Goal: Information Seeking & Learning: Learn about a topic

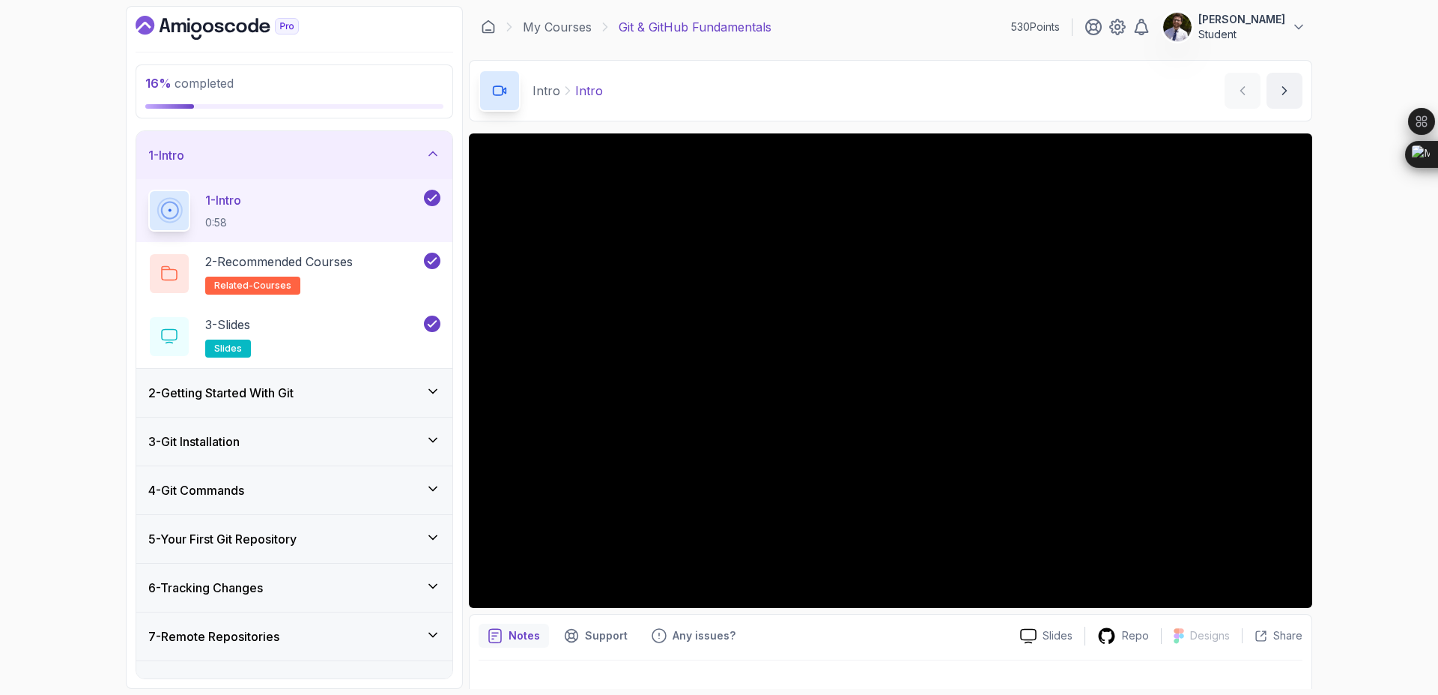
click at [416, 403] on div "2 - Getting Started With Git" at bounding box center [294, 393] width 316 height 48
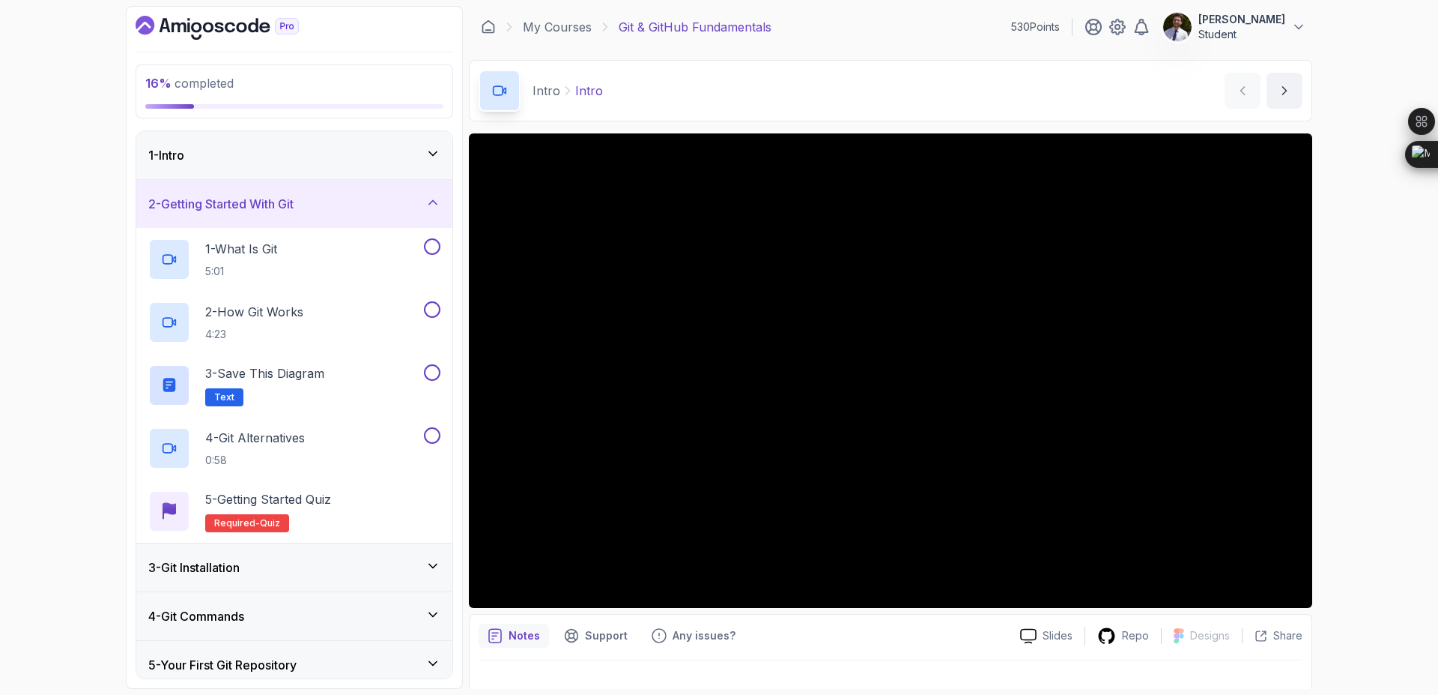
click at [344, 566] on div "3 - Git Installation" at bounding box center [294, 567] width 292 height 18
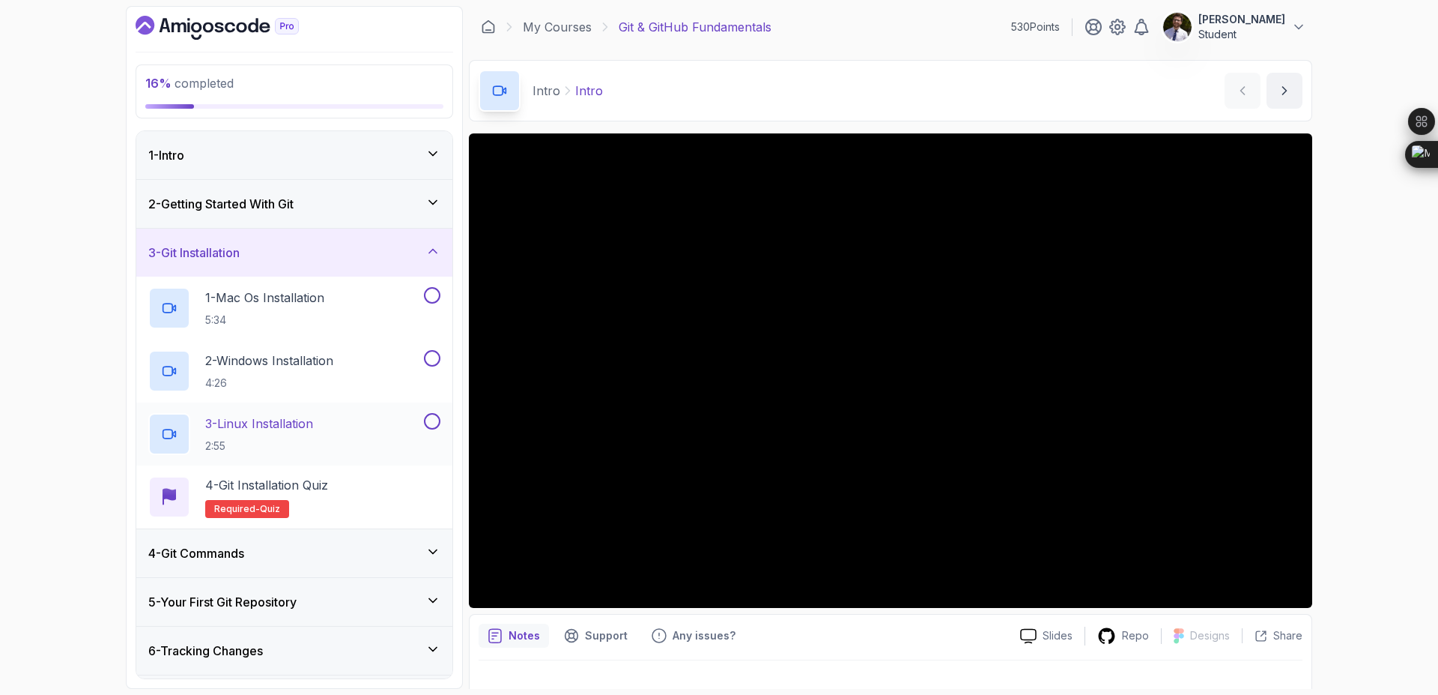
click at [430, 424] on button at bounding box center [432, 421] width 16 height 16
click at [431, 366] on button "2 - Windows Installation 4:26" at bounding box center [294, 371] width 292 height 42
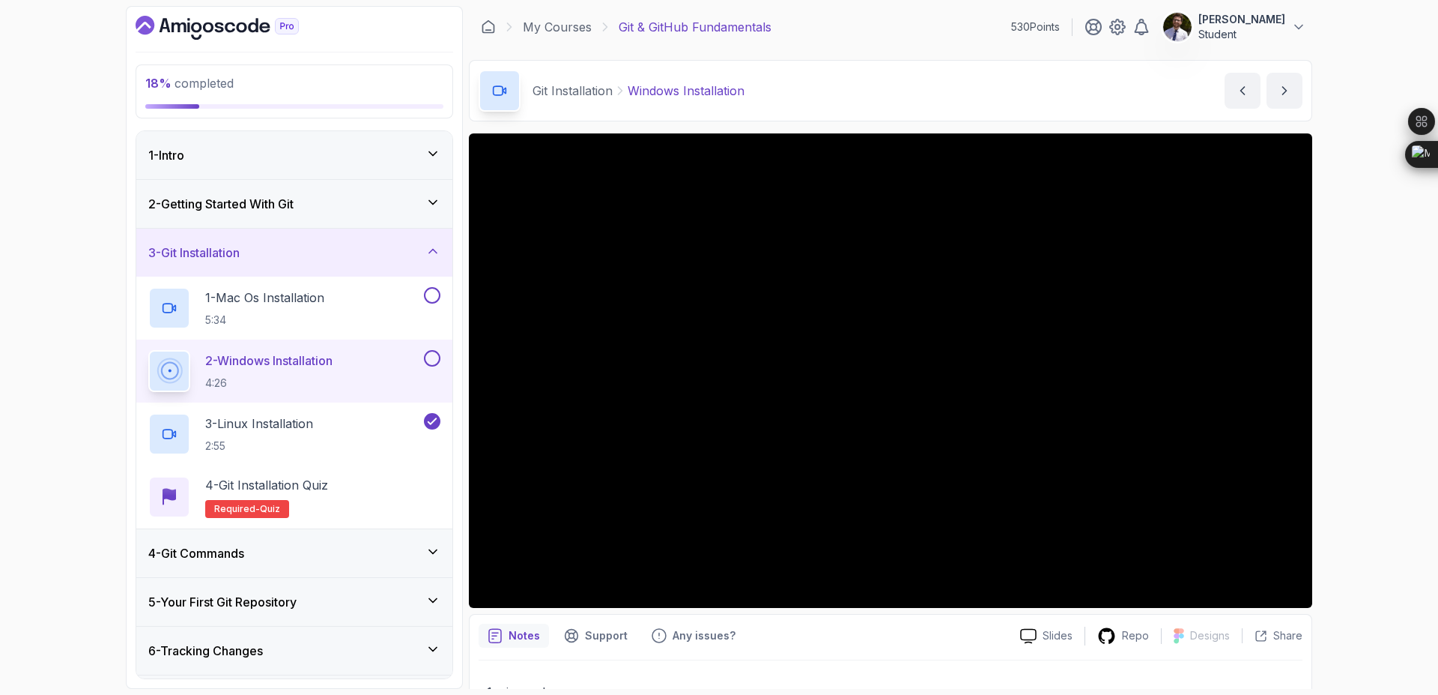
click at [425, 361] on button at bounding box center [432, 358] width 16 height 16
click at [427, 302] on button at bounding box center [432, 295] width 16 height 16
click at [313, 429] on p "3 - Linux Installation" at bounding box center [259, 423] width 108 height 18
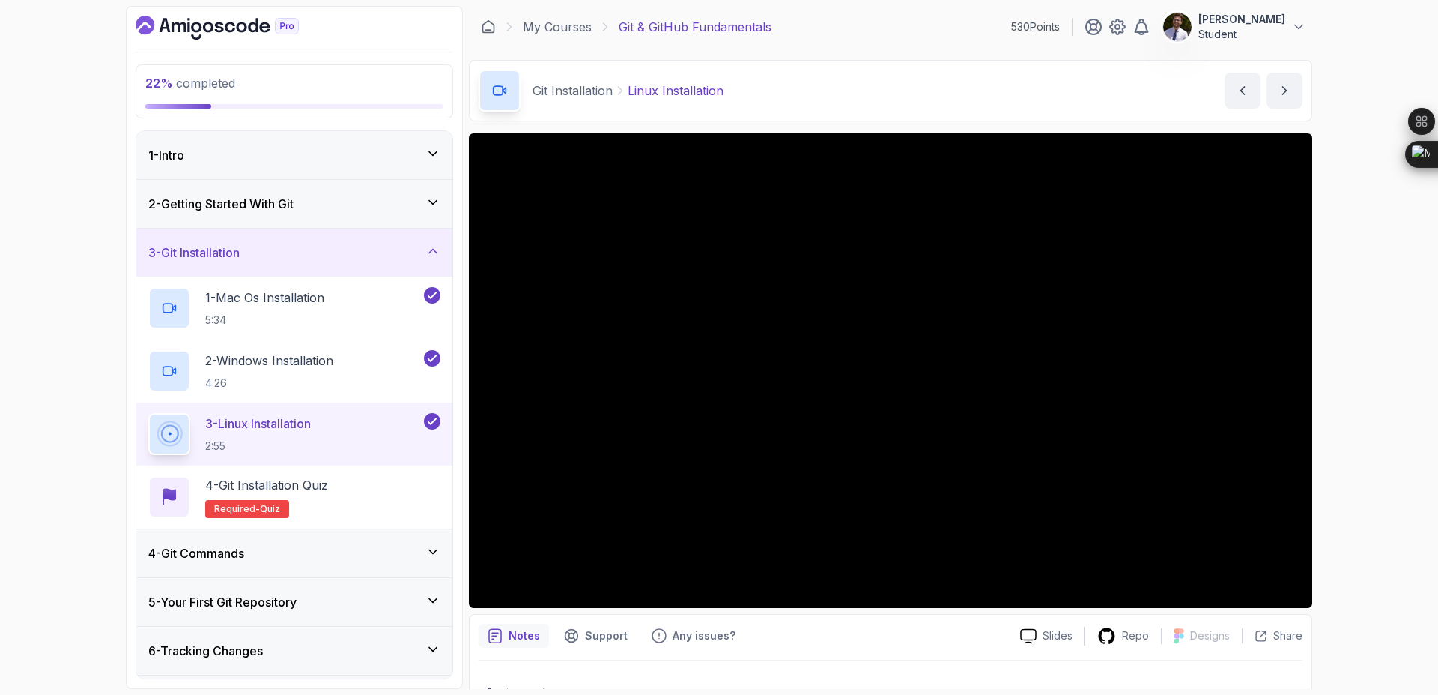
scroll to position [142, 0]
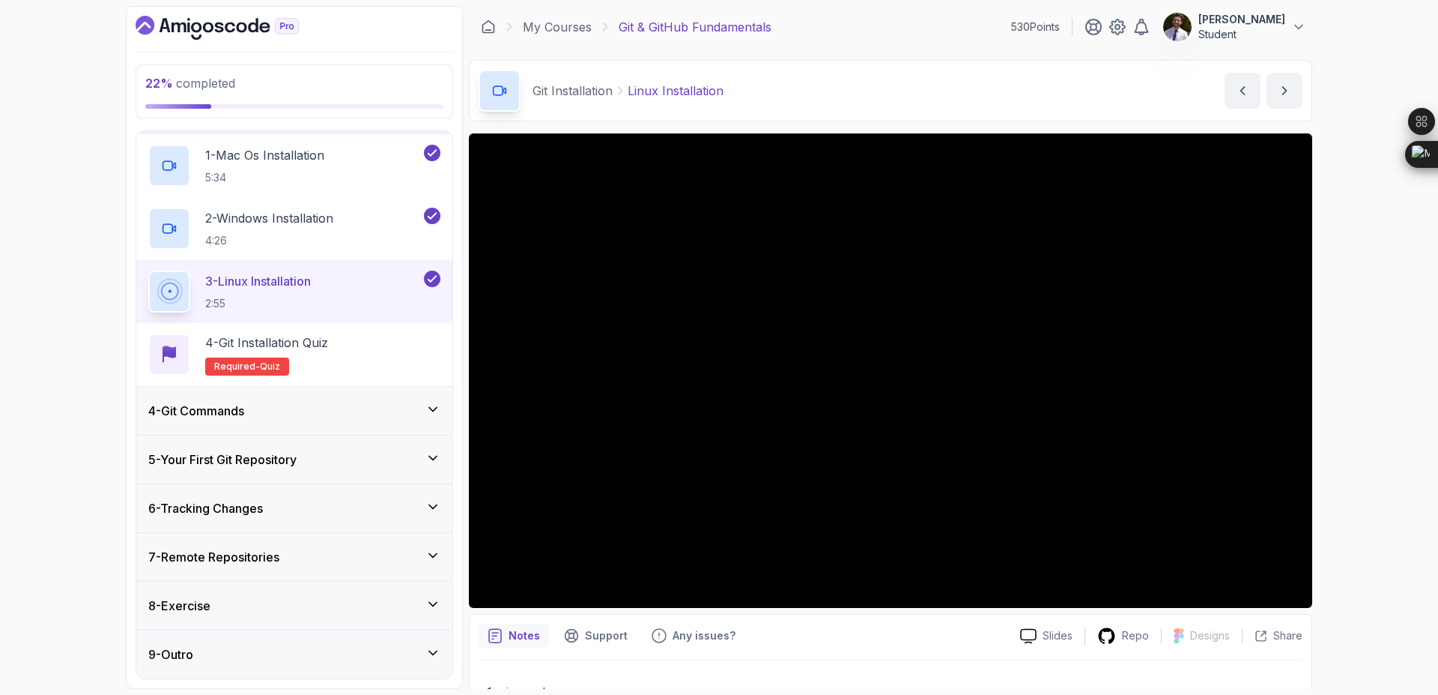
click at [100, 381] on div "22 % completed 1 - Intro 2 - Getting Started With Git 3 - Git Installation 1 - …" at bounding box center [719, 347] width 1438 height 695
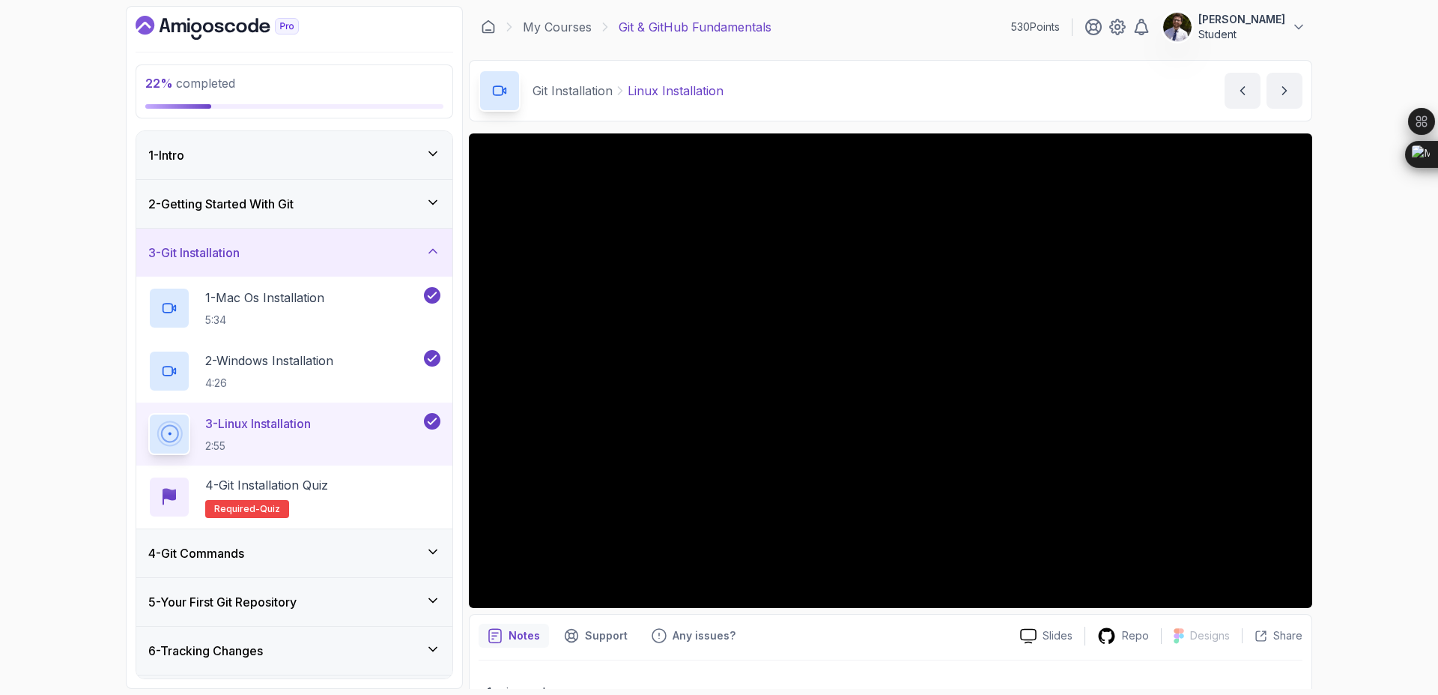
click at [429, 196] on icon at bounding box center [433, 202] width 15 height 15
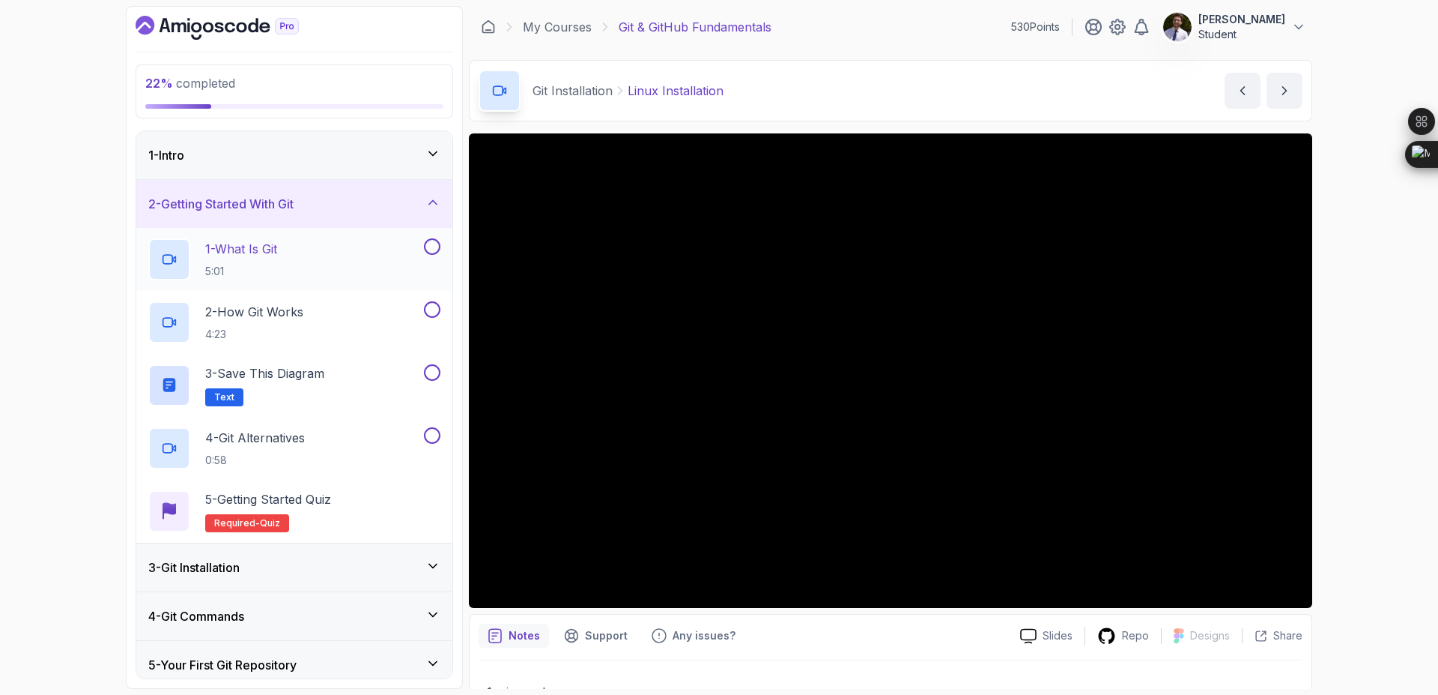
click at [430, 250] on button at bounding box center [432, 246] width 16 height 16
click at [432, 307] on button at bounding box center [432, 309] width 16 height 16
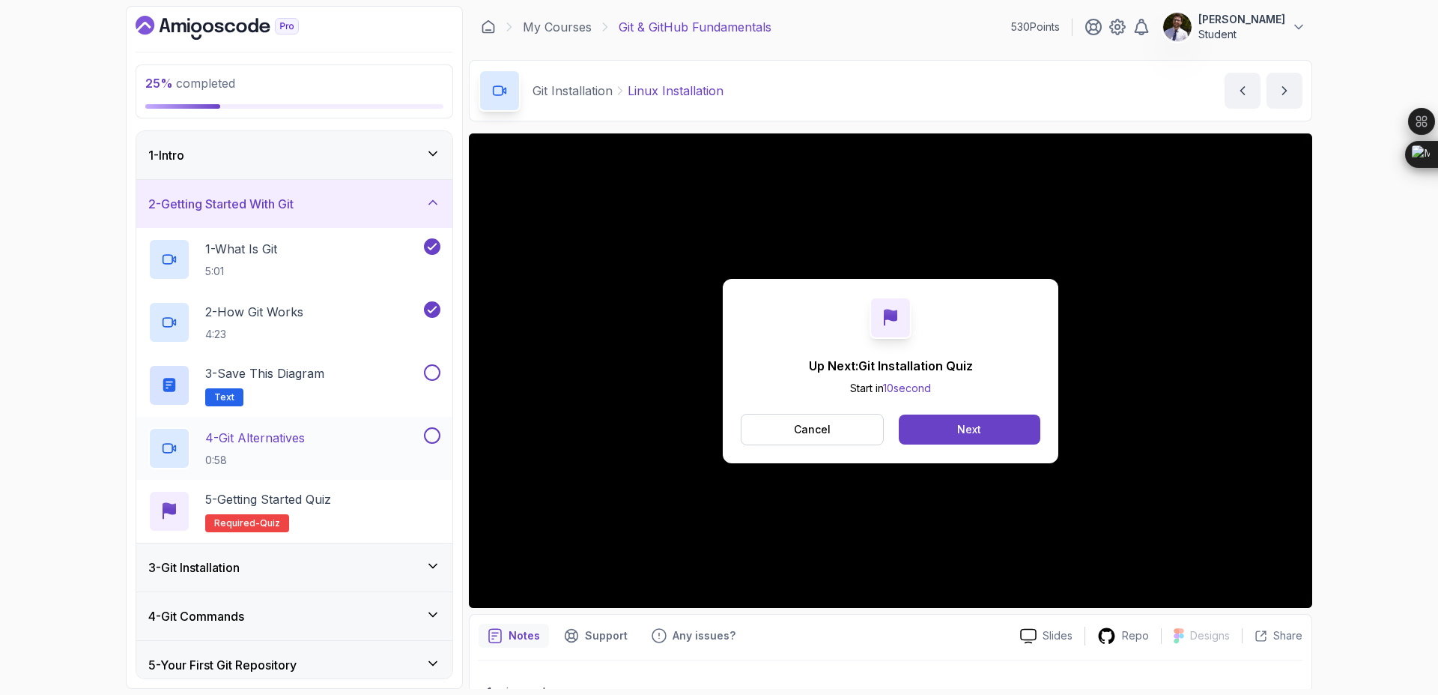
click at [432, 436] on button at bounding box center [432, 435] width 16 height 16
click at [297, 371] on p "3 - Save this diagram" at bounding box center [264, 373] width 119 height 18
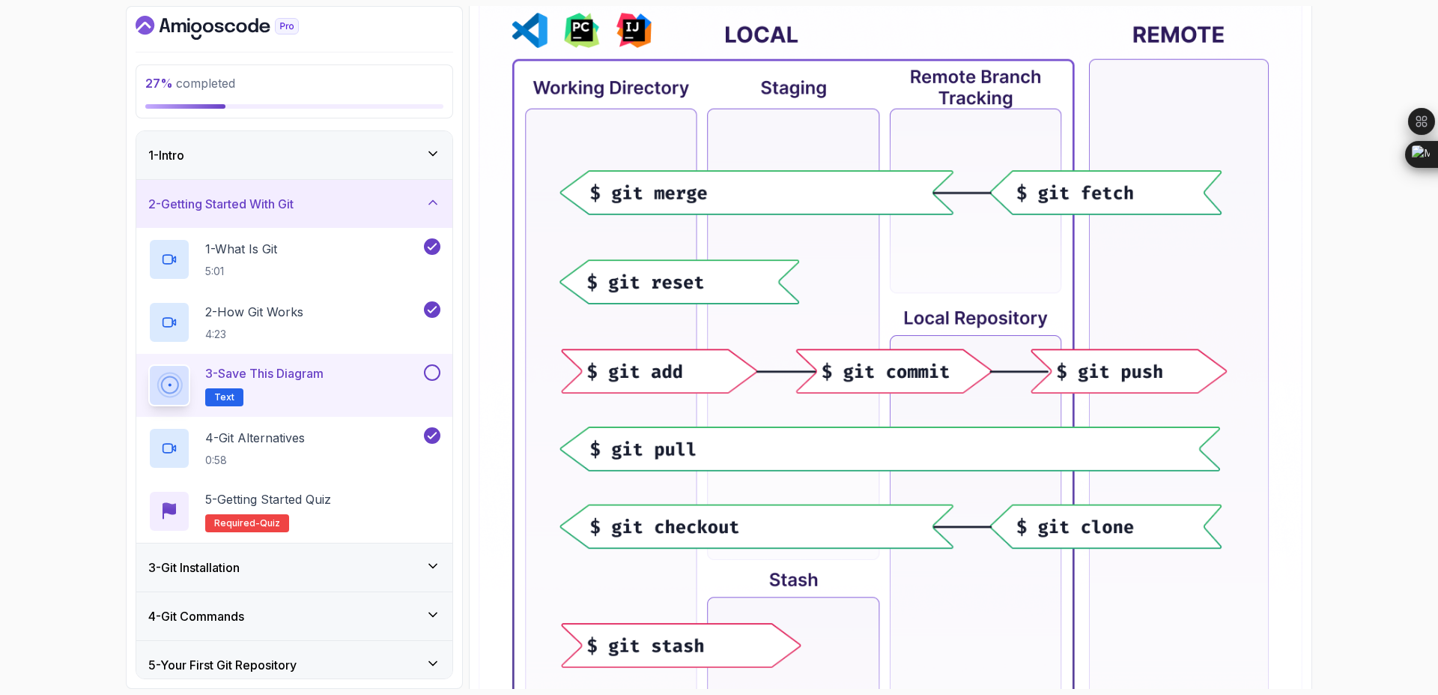
scroll to position [325, 0]
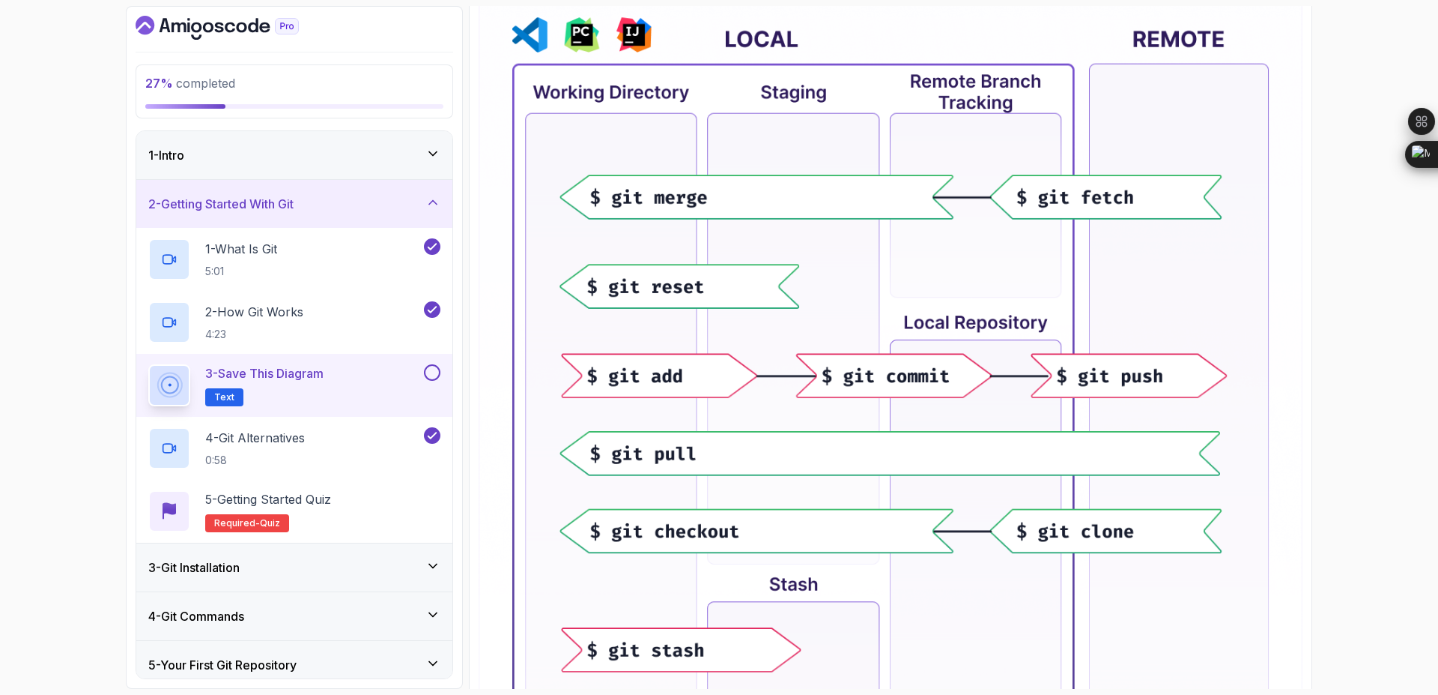
click at [436, 371] on button at bounding box center [432, 372] width 16 height 16
click at [419, 193] on div "2 - Getting Started With Git" at bounding box center [294, 204] width 316 height 48
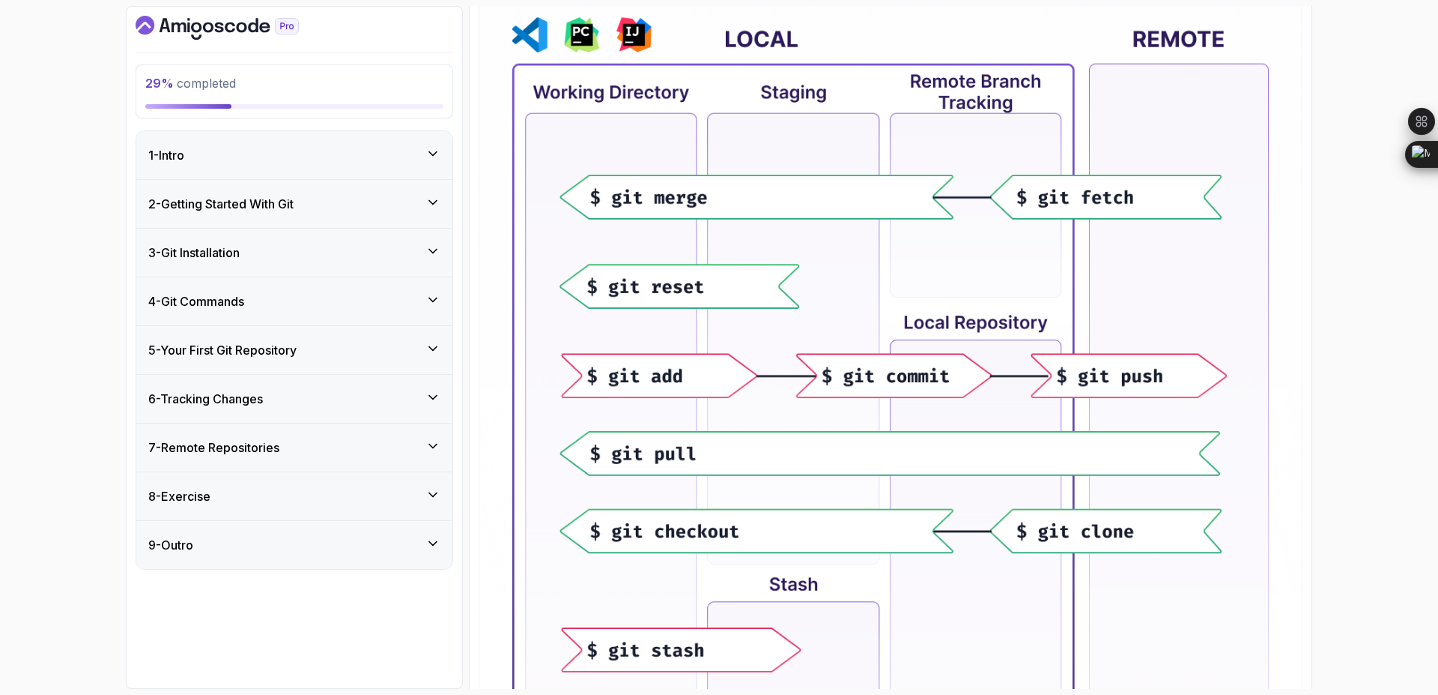
click at [435, 305] on icon at bounding box center [433, 299] width 15 height 15
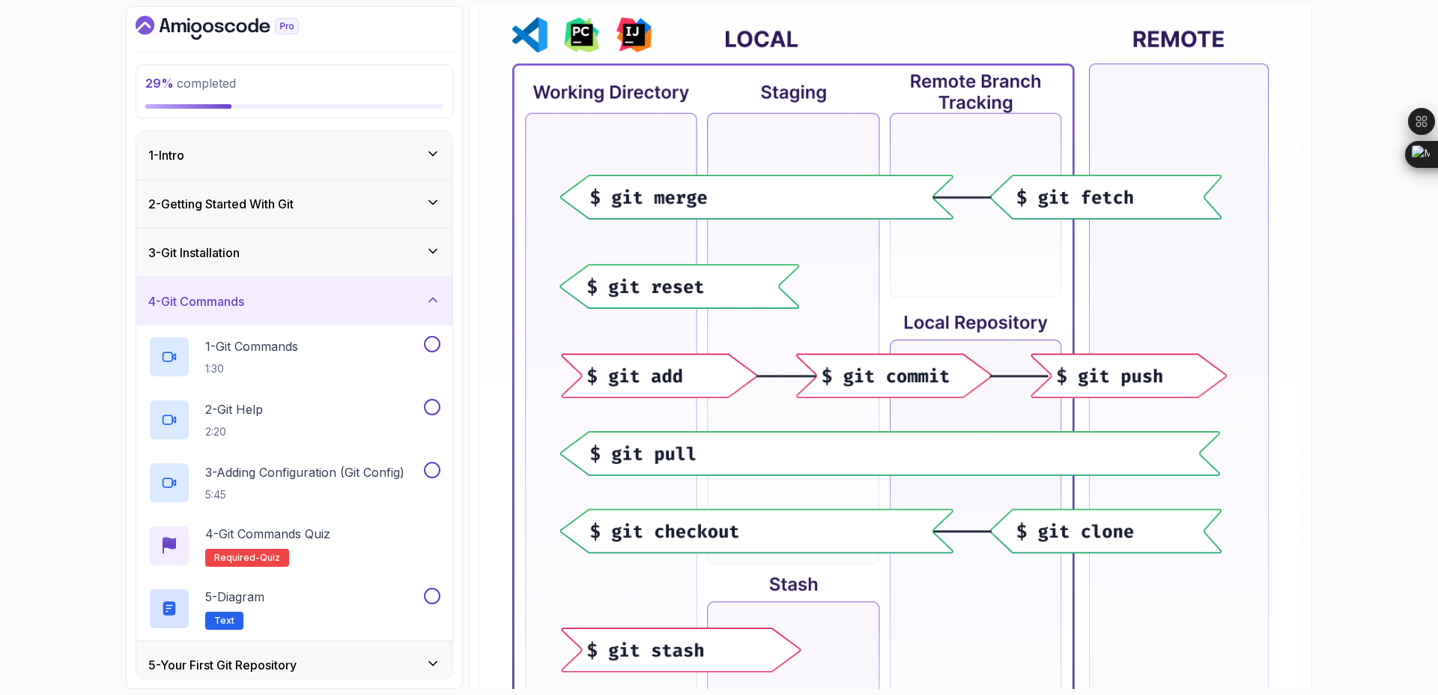
scroll to position [205, 0]
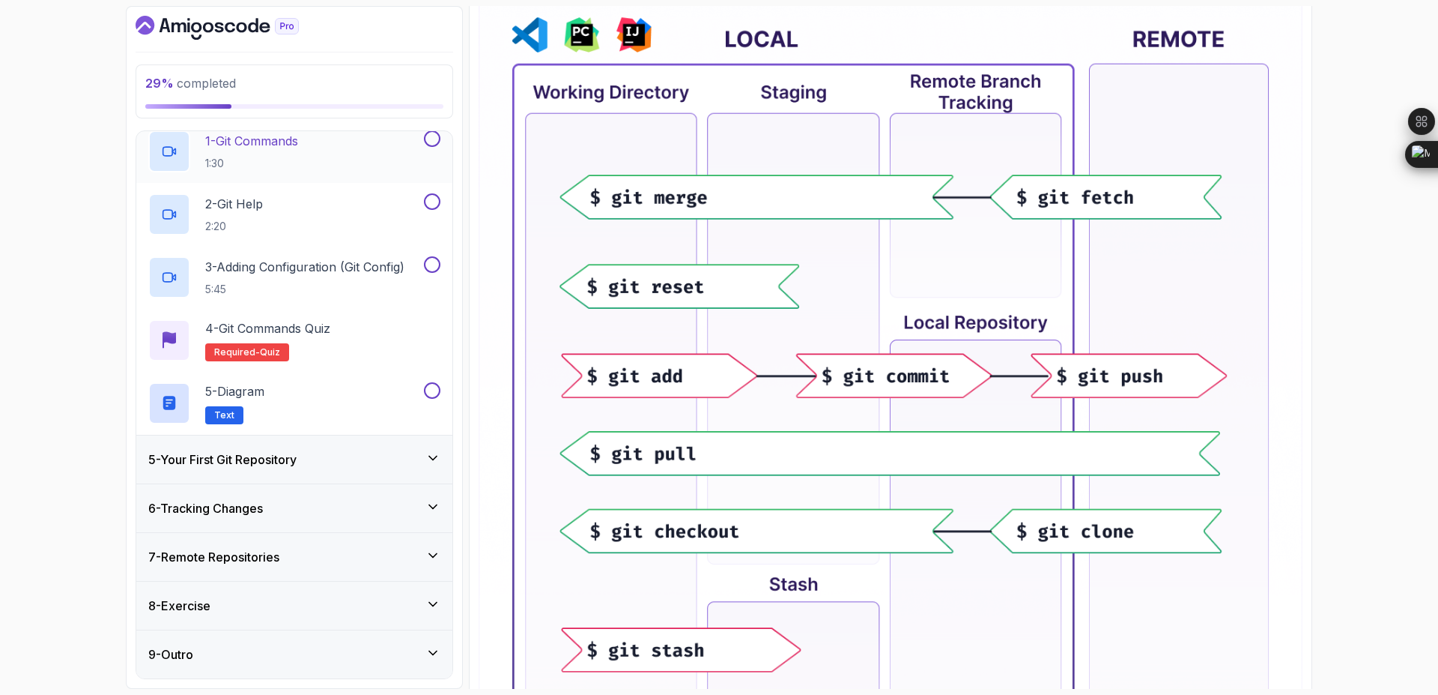
click at [267, 142] on p "1 - Git Commands" at bounding box center [251, 141] width 93 height 18
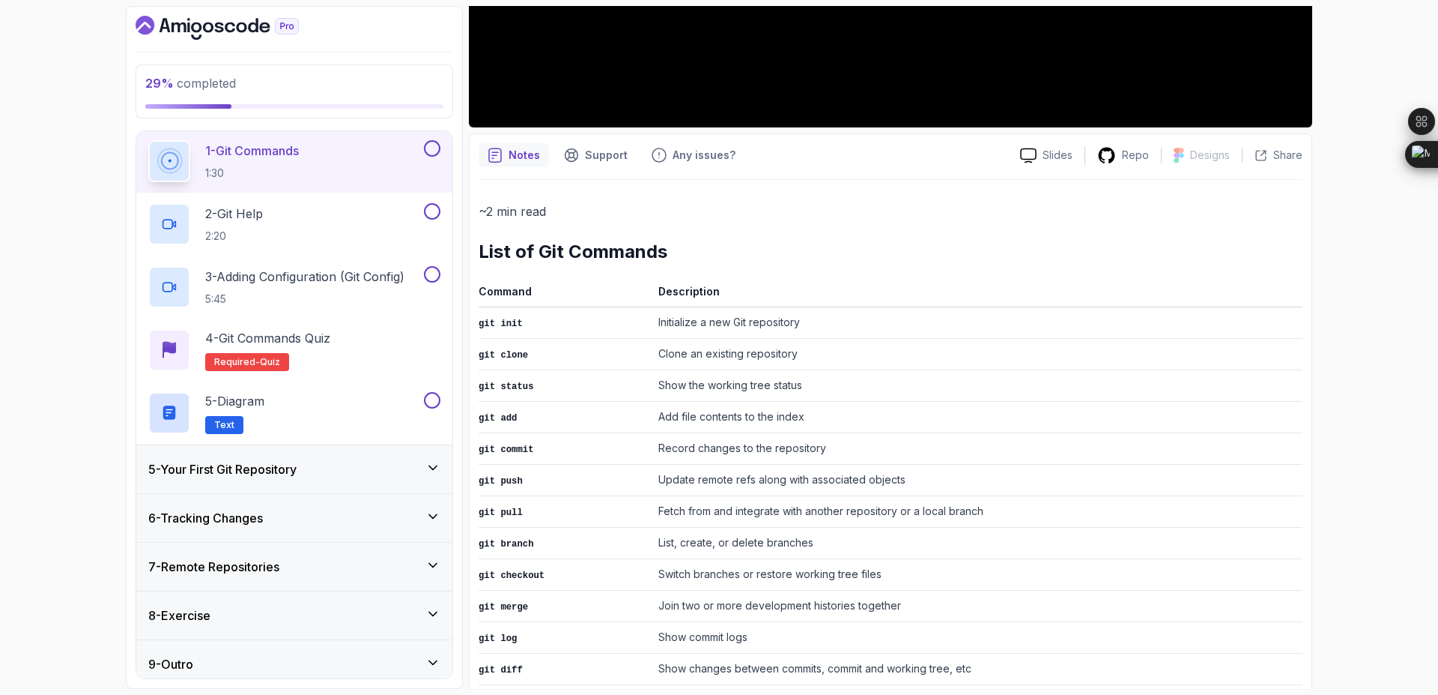
scroll to position [481, 0]
click at [148, 140] on button "1 - Git Commands 1:30" at bounding box center [294, 161] width 292 height 42
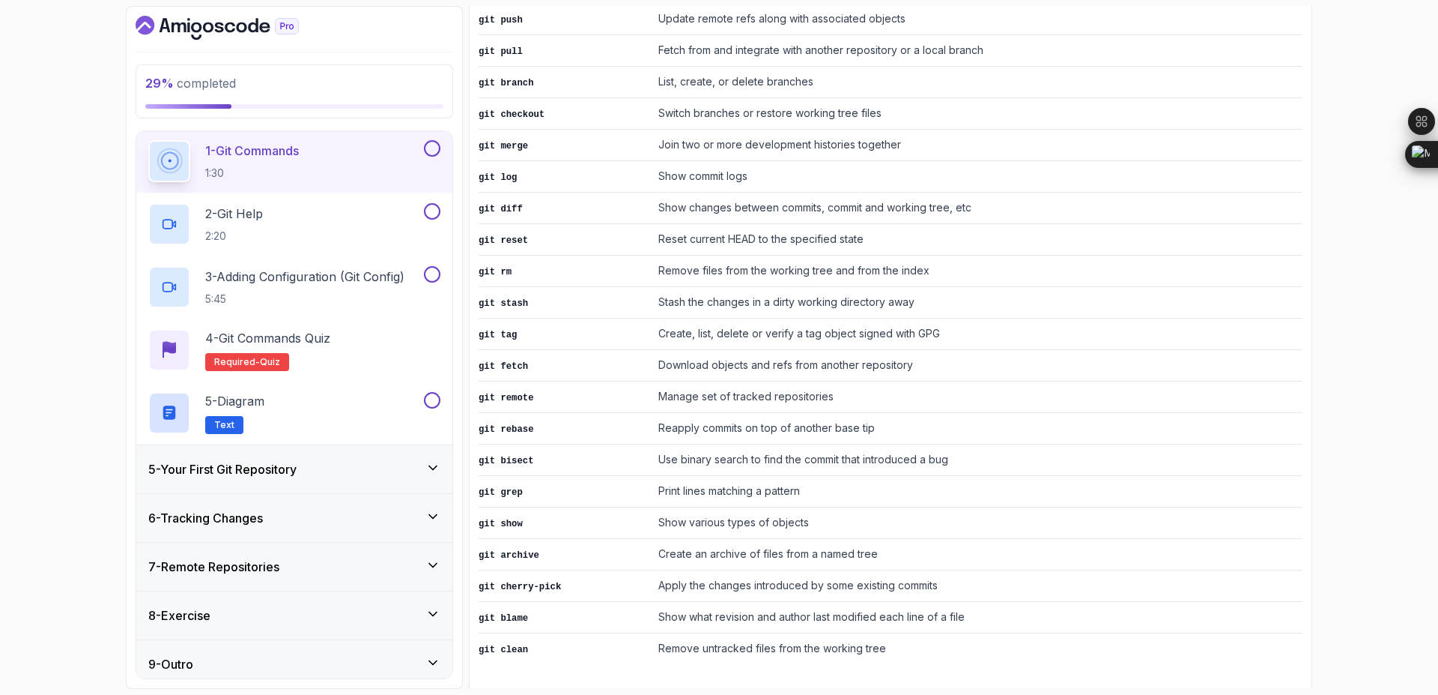
scroll to position [0, 0]
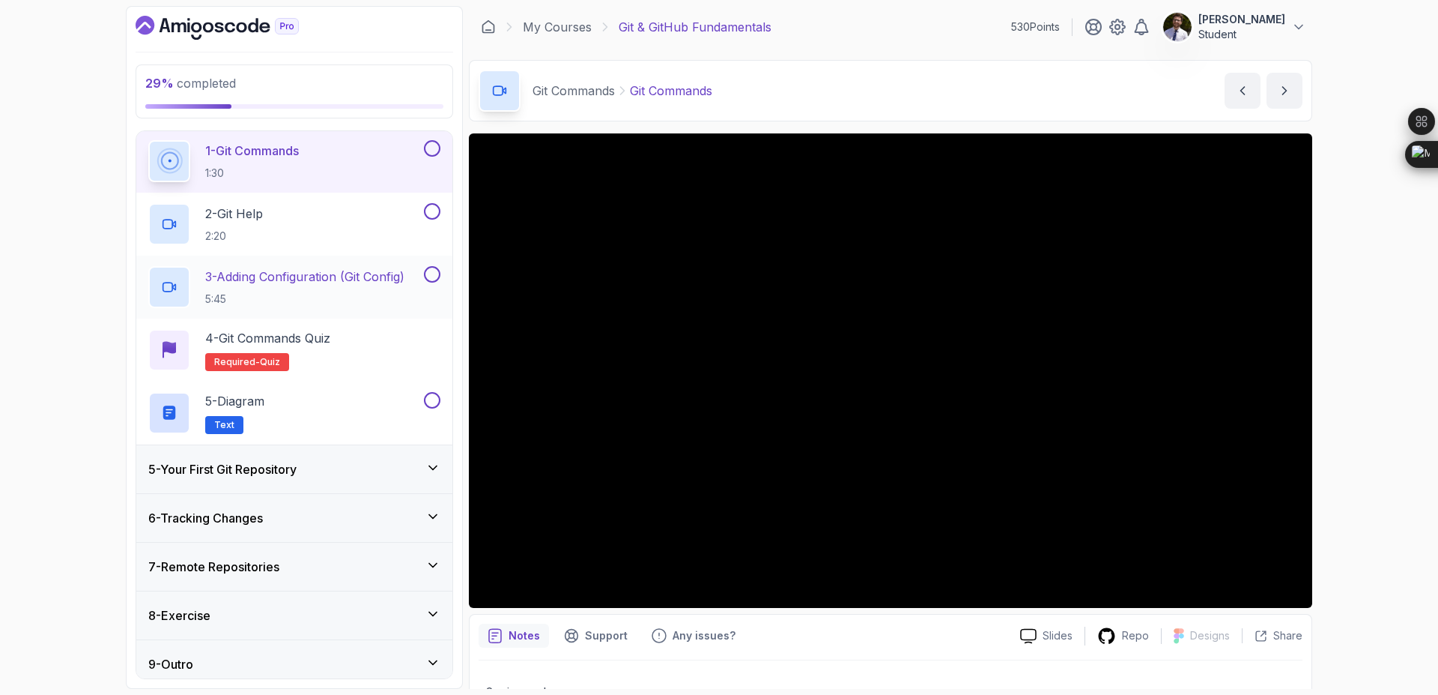
click at [254, 288] on h2 "3 - Adding Configuration (Git Config) 5:45" at bounding box center [304, 286] width 199 height 39
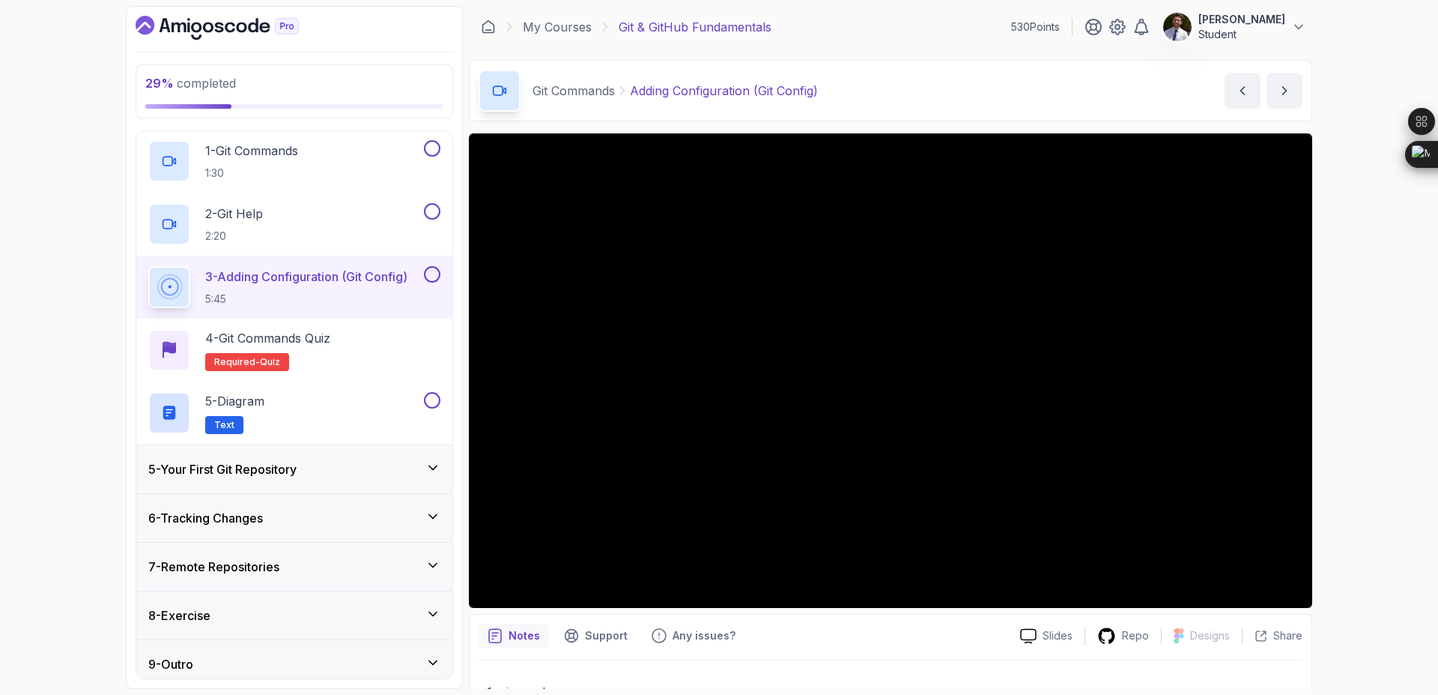
click at [148, 266] on button "3 - Adding Configuration (Git Config) 5:45" at bounding box center [294, 287] width 292 height 42
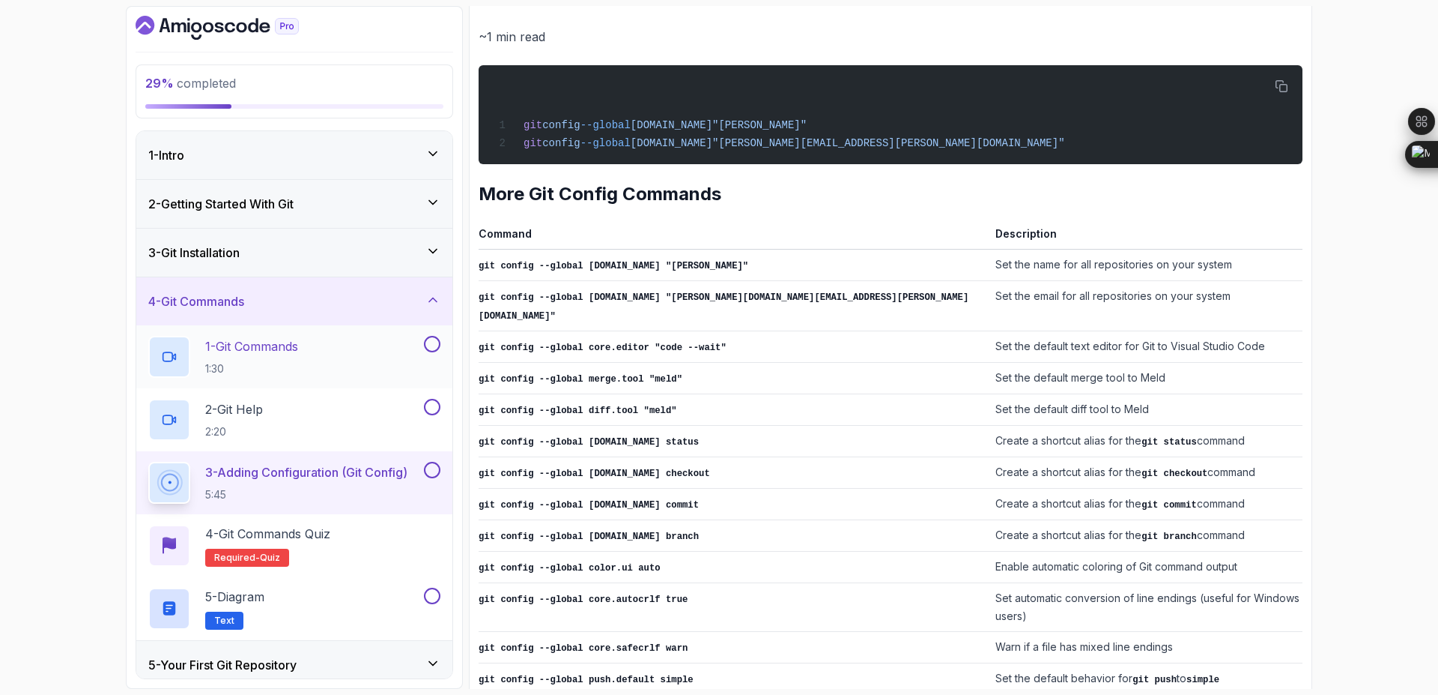
click at [257, 353] on p "1 - Git Commands" at bounding box center [251, 346] width 93 height 18
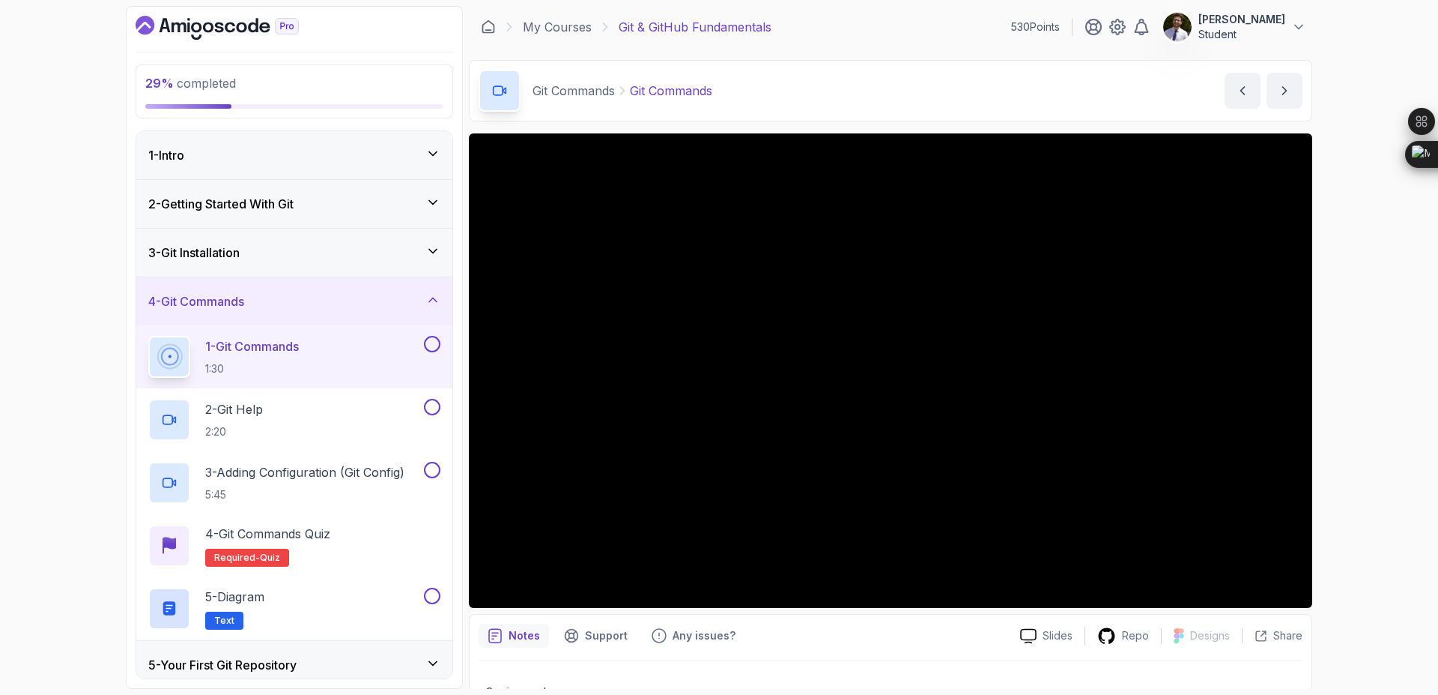
click at [148, 336] on button "1 - Git Commands 1:30" at bounding box center [294, 357] width 292 height 42
click at [426, 342] on button at bounding box center [432, 344] width 16 height 16
click at [252, 408] on p "2 - Git Help" at bounding box center [234, 409] width 58 height 18
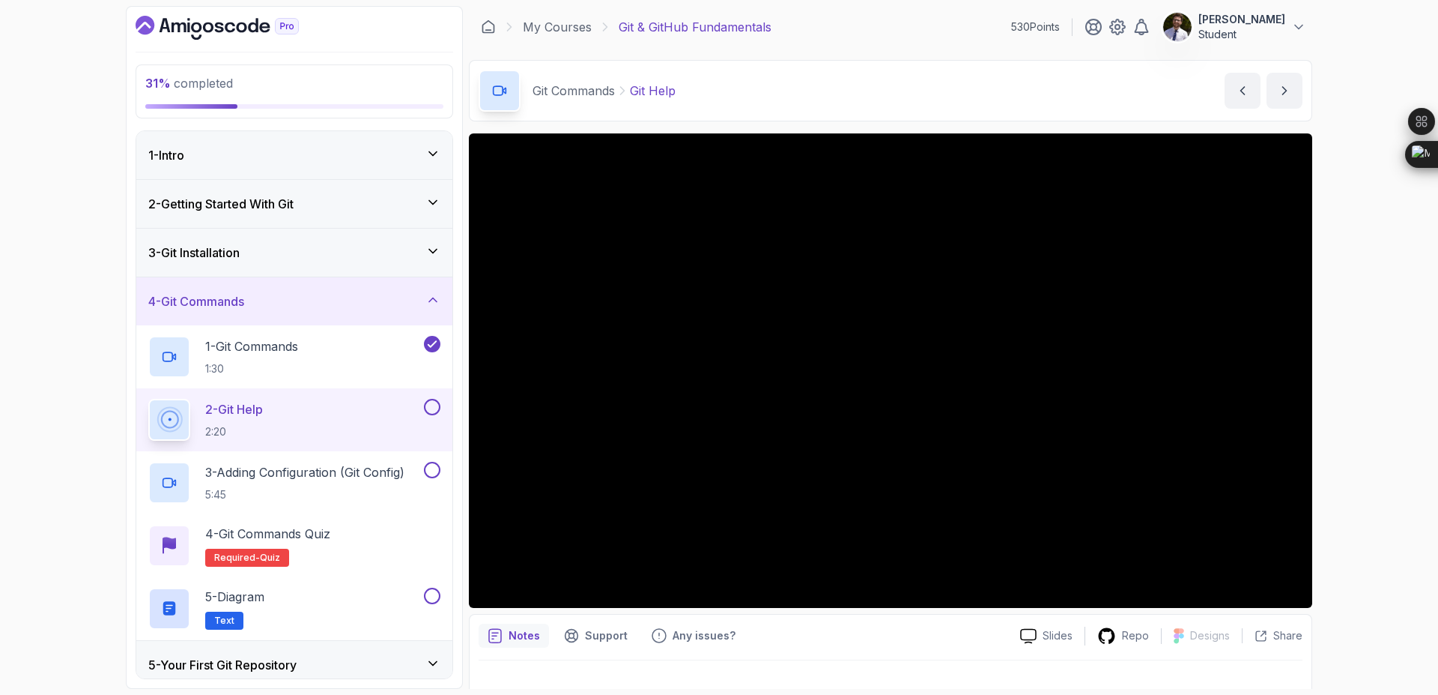
click at [436, 402] on button at bounding box center [432, 407] width 16 height 16
click at [342, 484] on h2 "3 - Adding Configuration (Git Config) 5:45" at bounding box center [304, 482] width 199 height 39
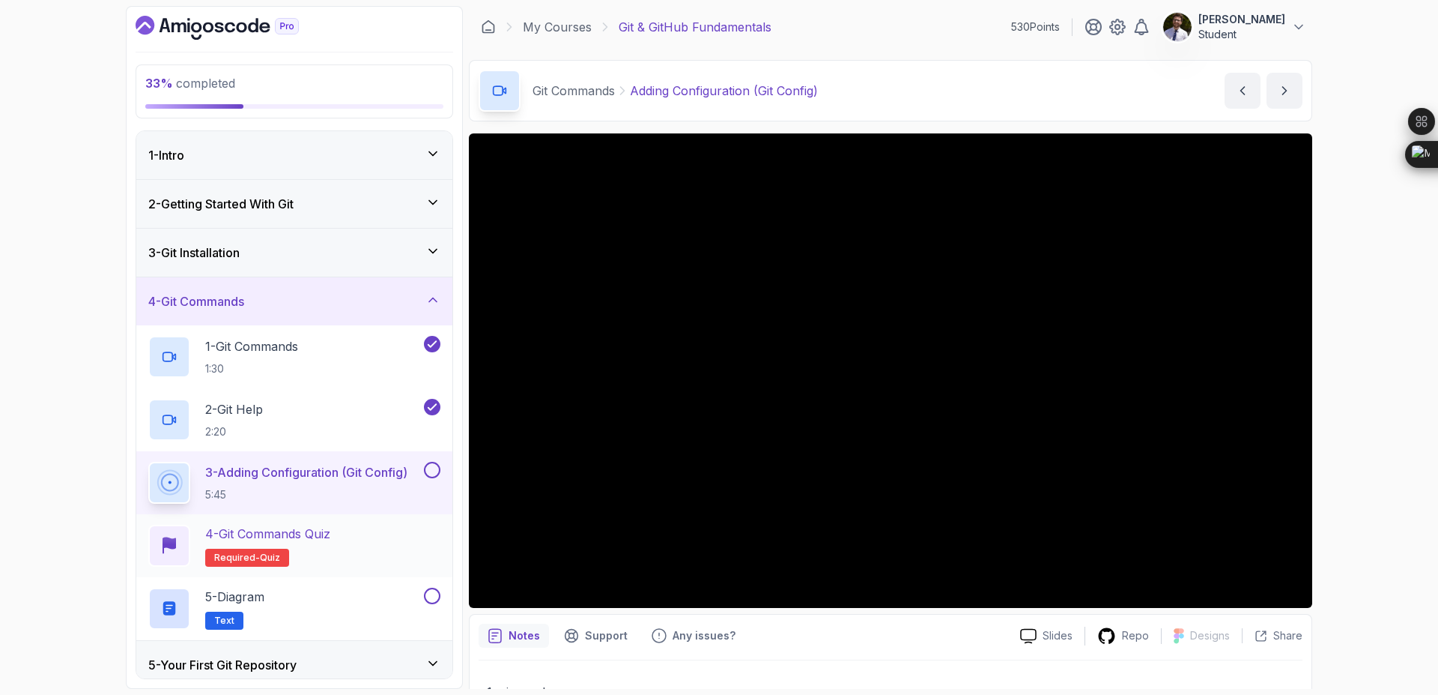
scroll to position [205, 0]
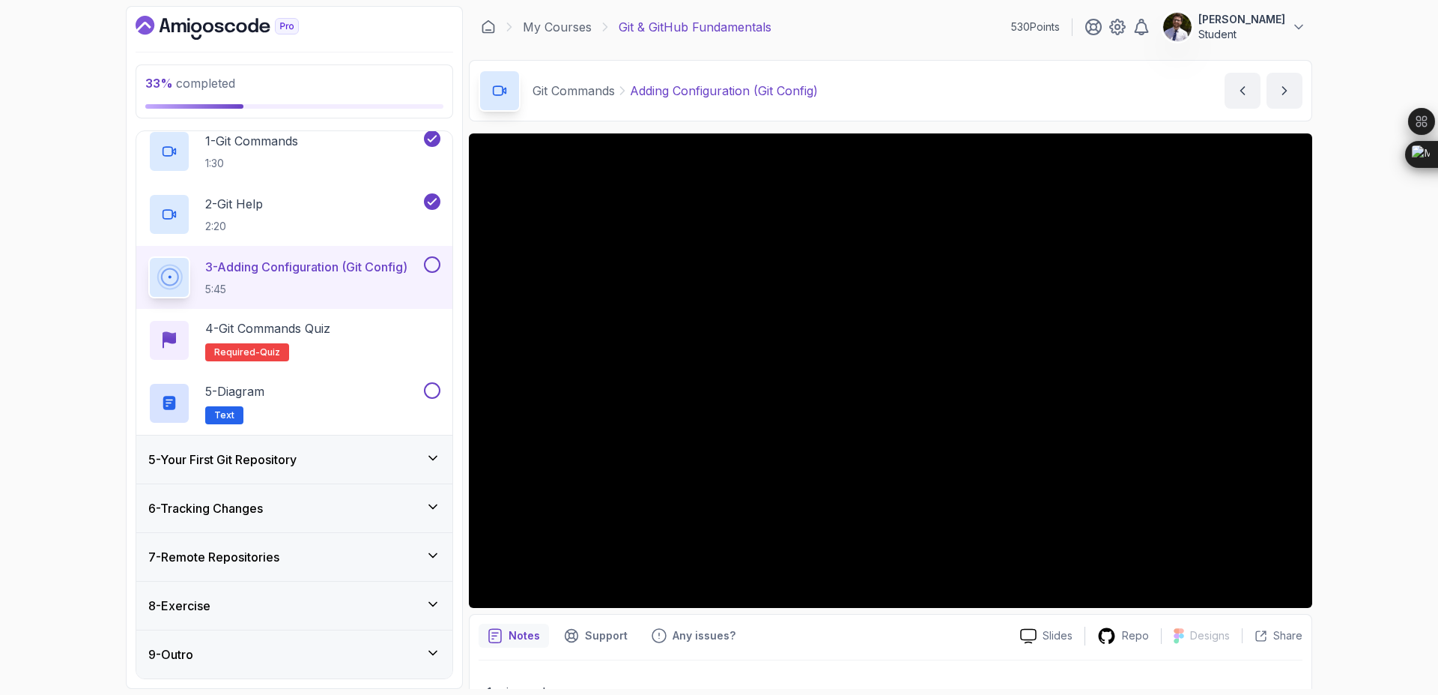
click at [429, 262] on button at bounding box center [432, 264] width 16 height 16
click at [264, 345] on p "Required- quiz" at bounding box center [247, 352] width 84 height 18
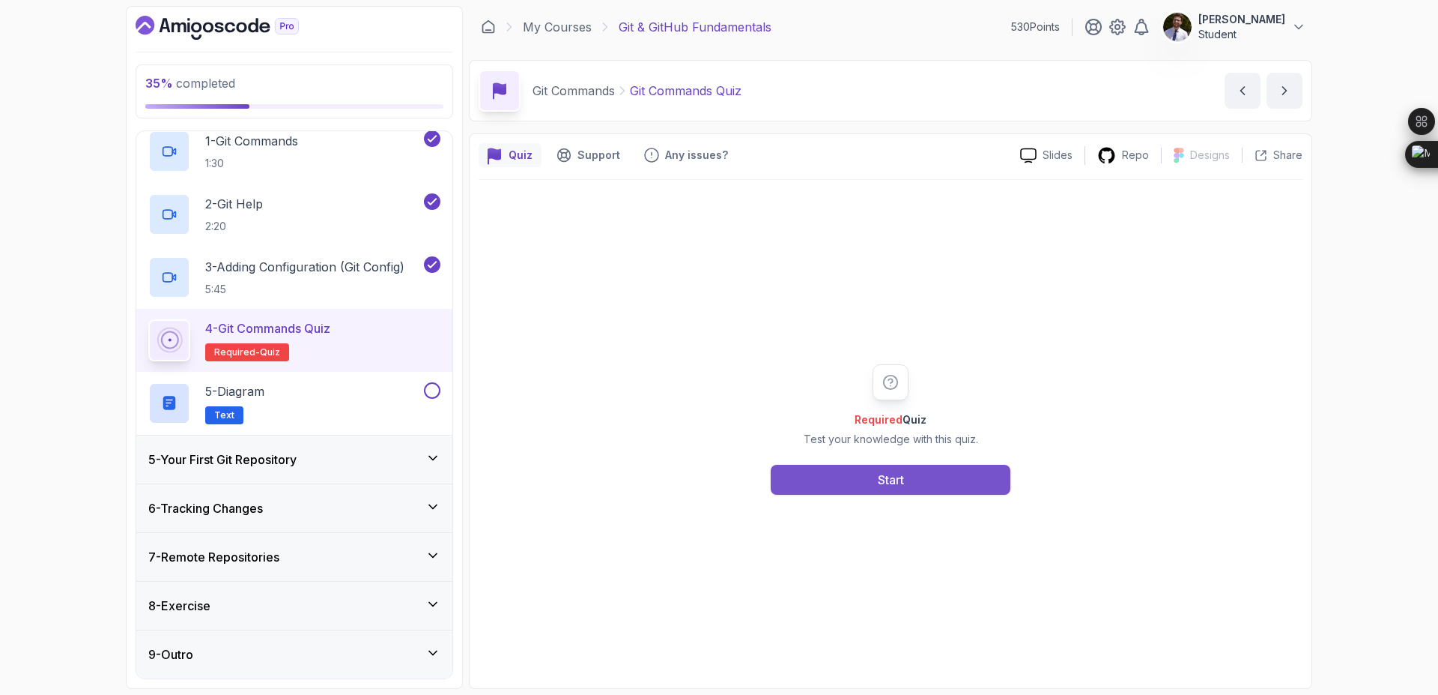
click at [794, 473] on button "Start" at bounding box center [891, 479] width 240 height 30
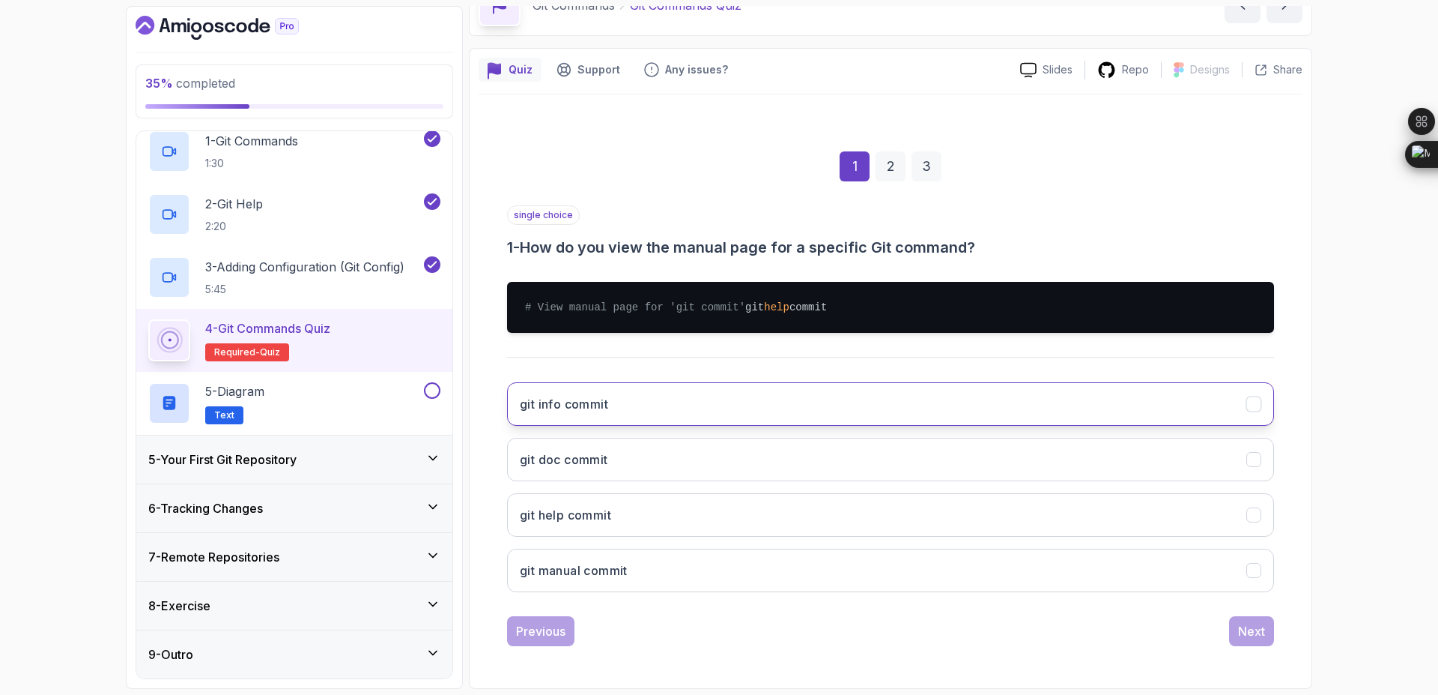
scroll to position [100, 0]
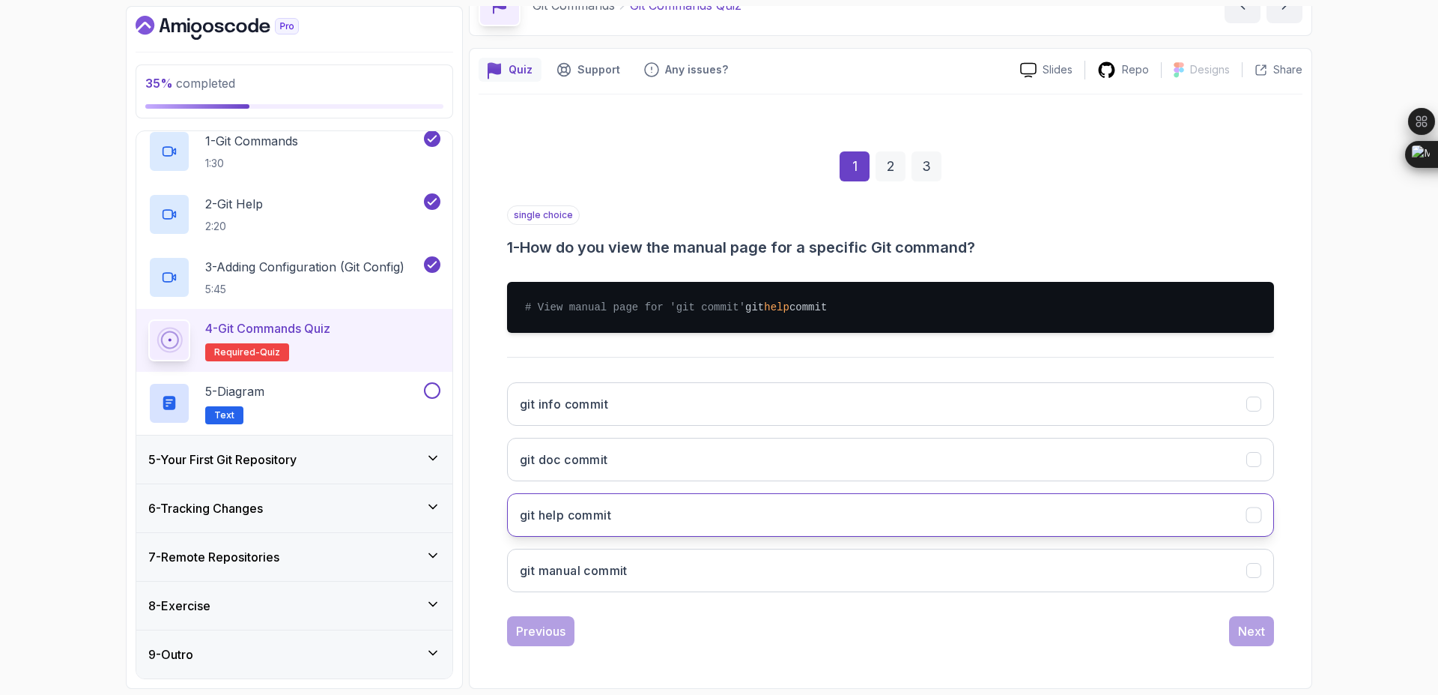
click at [790, 496] on button "git help commit" at bounding box center [890, 514] width 767 height 43
click at [1253, 631] on div "Next" at bounding box center [1251, 631] width 27 height 18
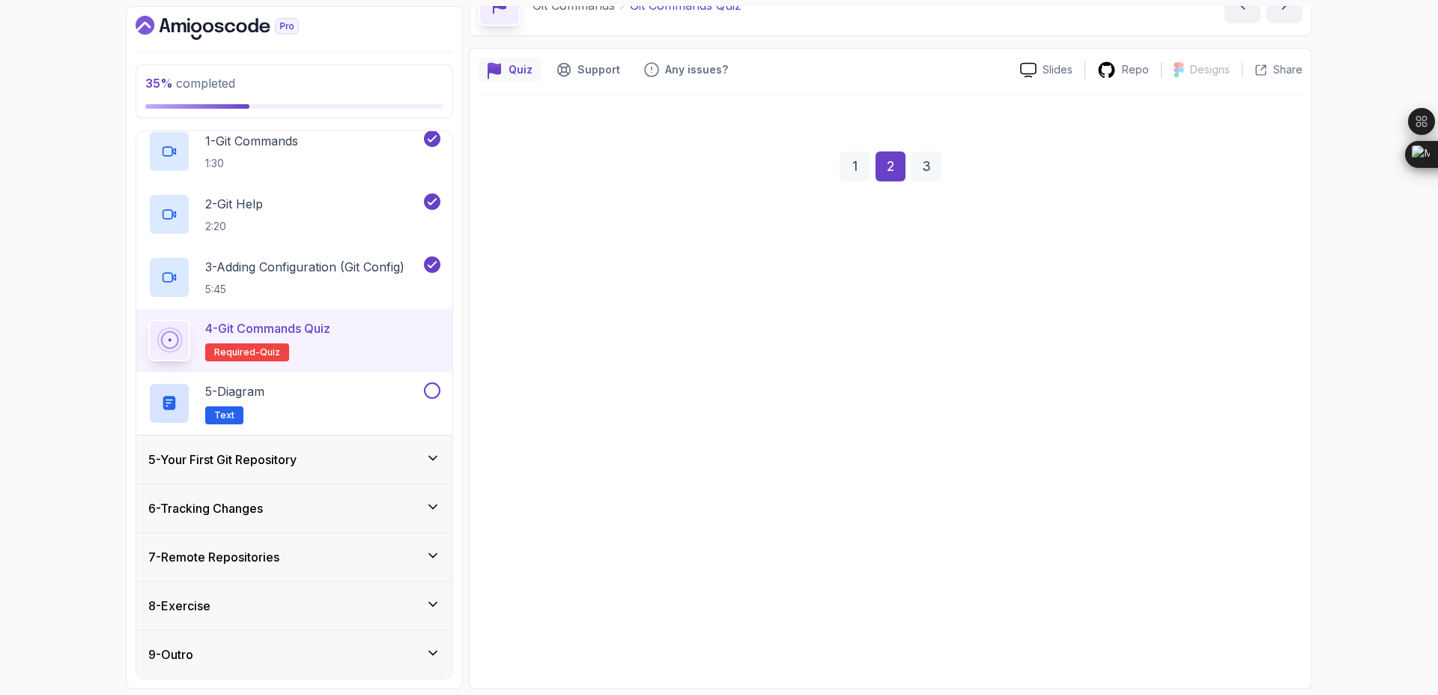
scroll to position [85, 0]
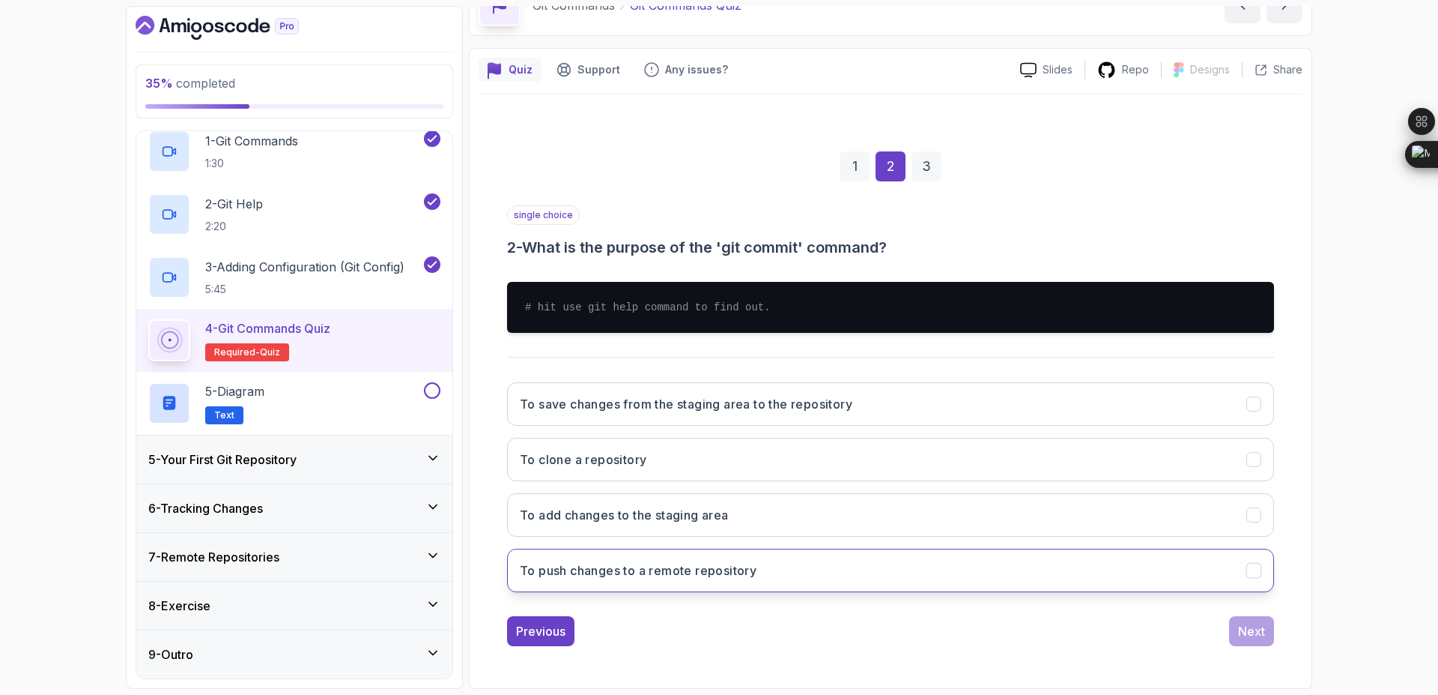
click at [916, 566] on button "To push changes to a remote repository" at bounding box center [890, 569] width 767 height 43
click at [1247, 632] on div "Next" at bounding box center [1251, 631] width 27 height 18
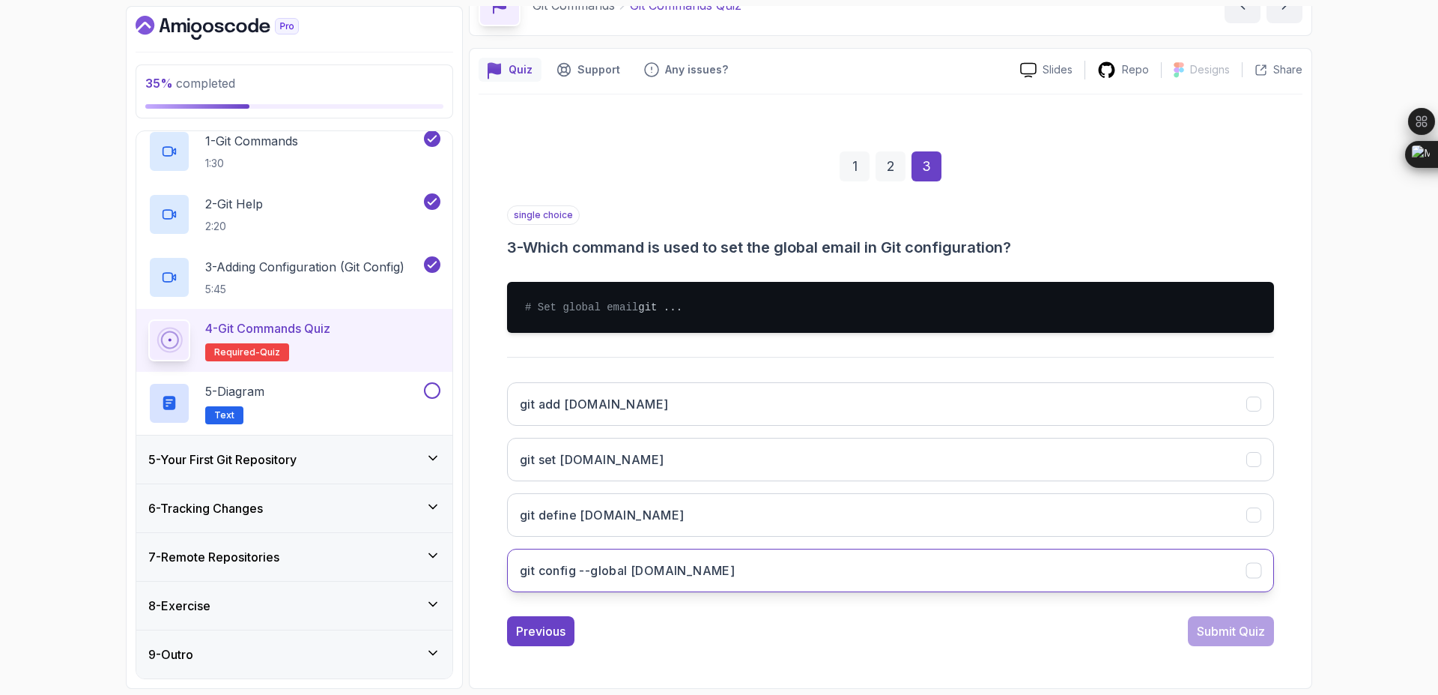
click at [999, 578] on button "git config --global [DOMAIN_NAME]" at bounding box center [890, 569] width 767 height 43
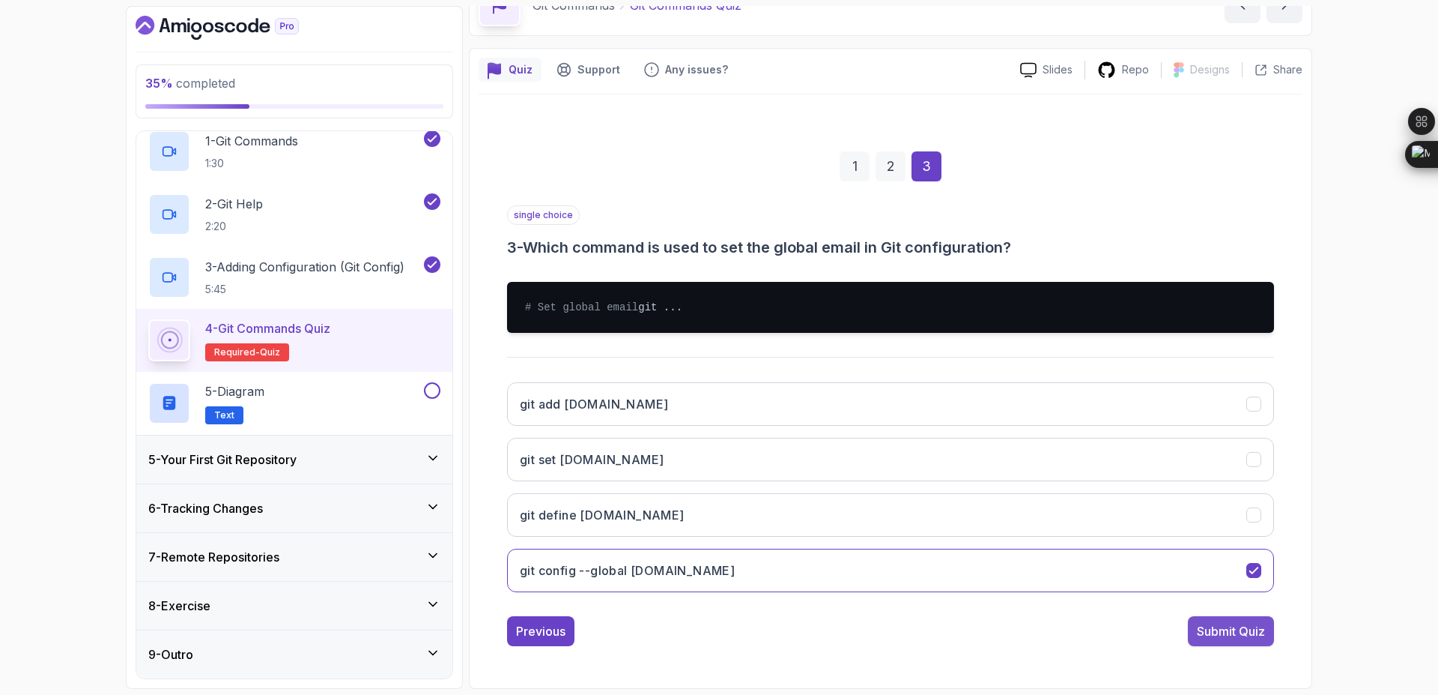
click at [1195, 644] on button "Submit Quiz" at bounding box center [1231, 631] width 86 height 30
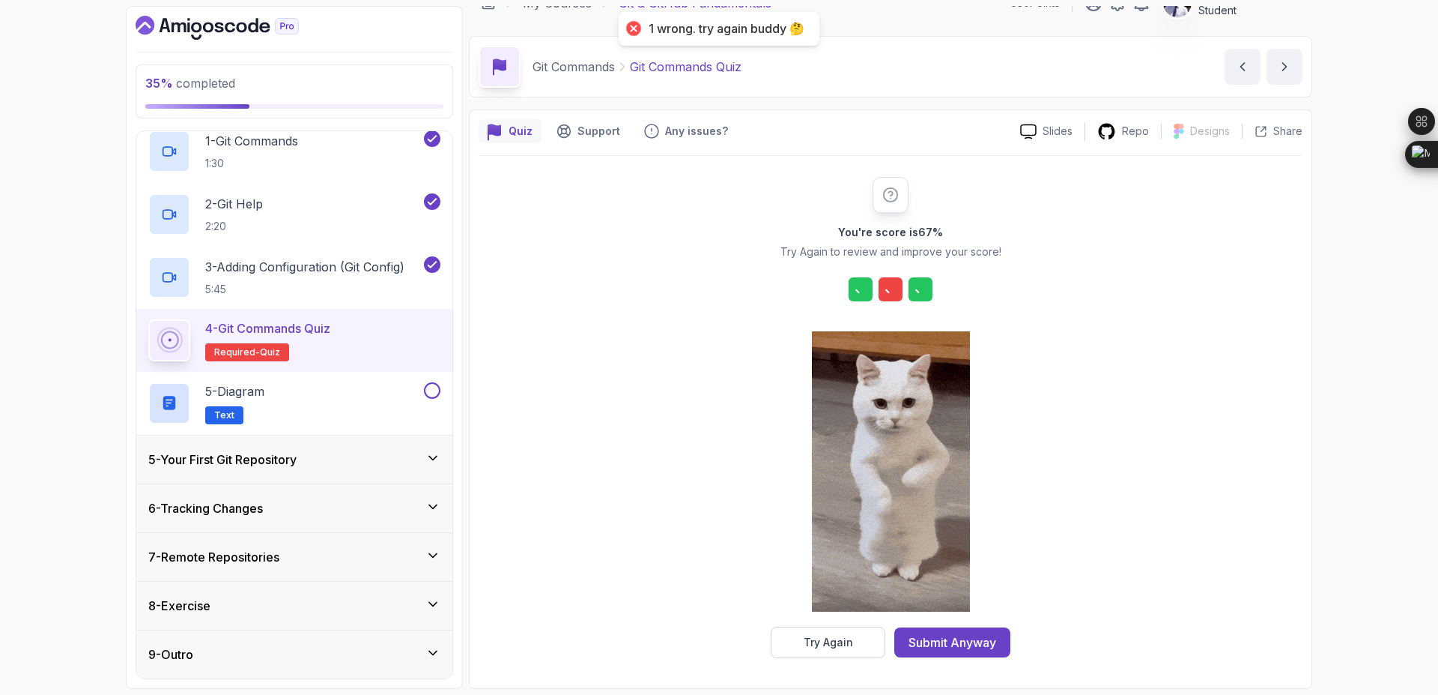
scroll to position [24, 0]
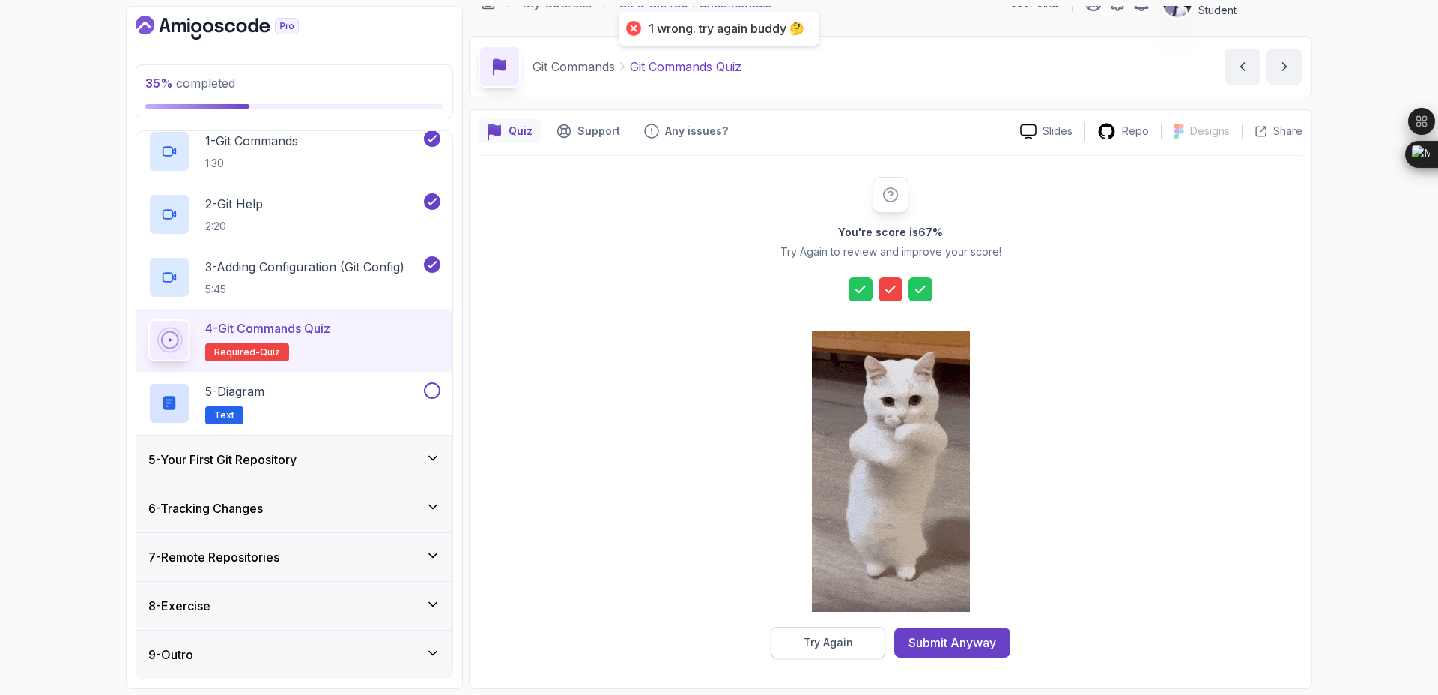
click at [863, 645] on button "Try Again" at bounding box center [828, 641] width 115 height 31
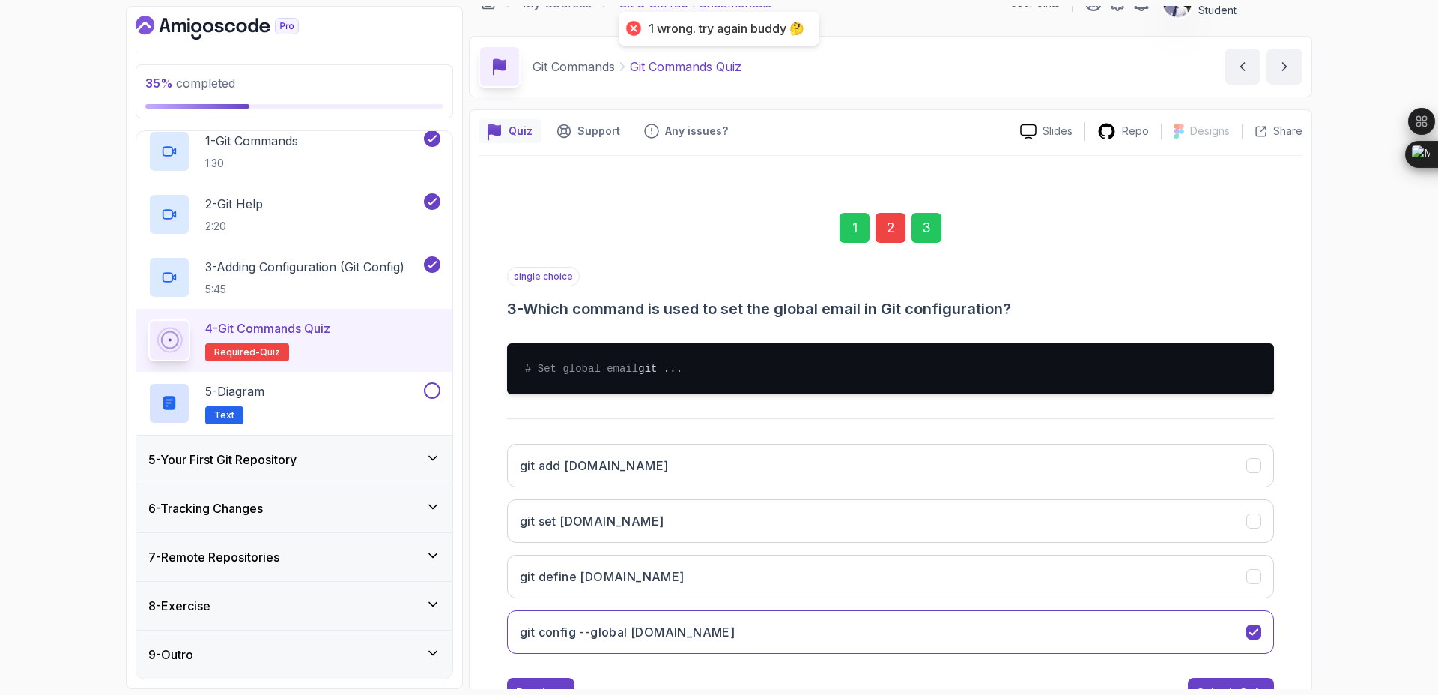
click at [896, 243] on div "1 2 3" at bounding box center [890, 228] width 767 height 78
click at [890, 228] on div "2" at bounding box center [891, 228] width 30 height 30
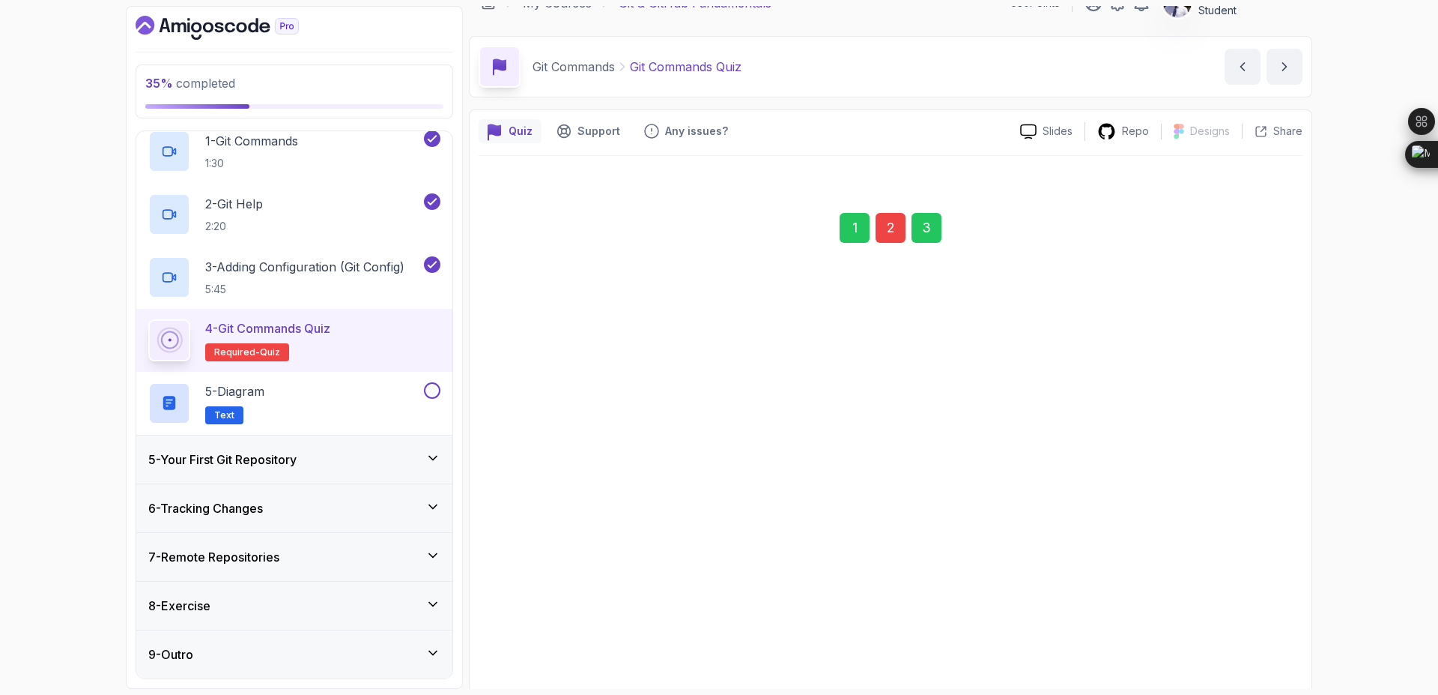
scroll to position [85, 0]
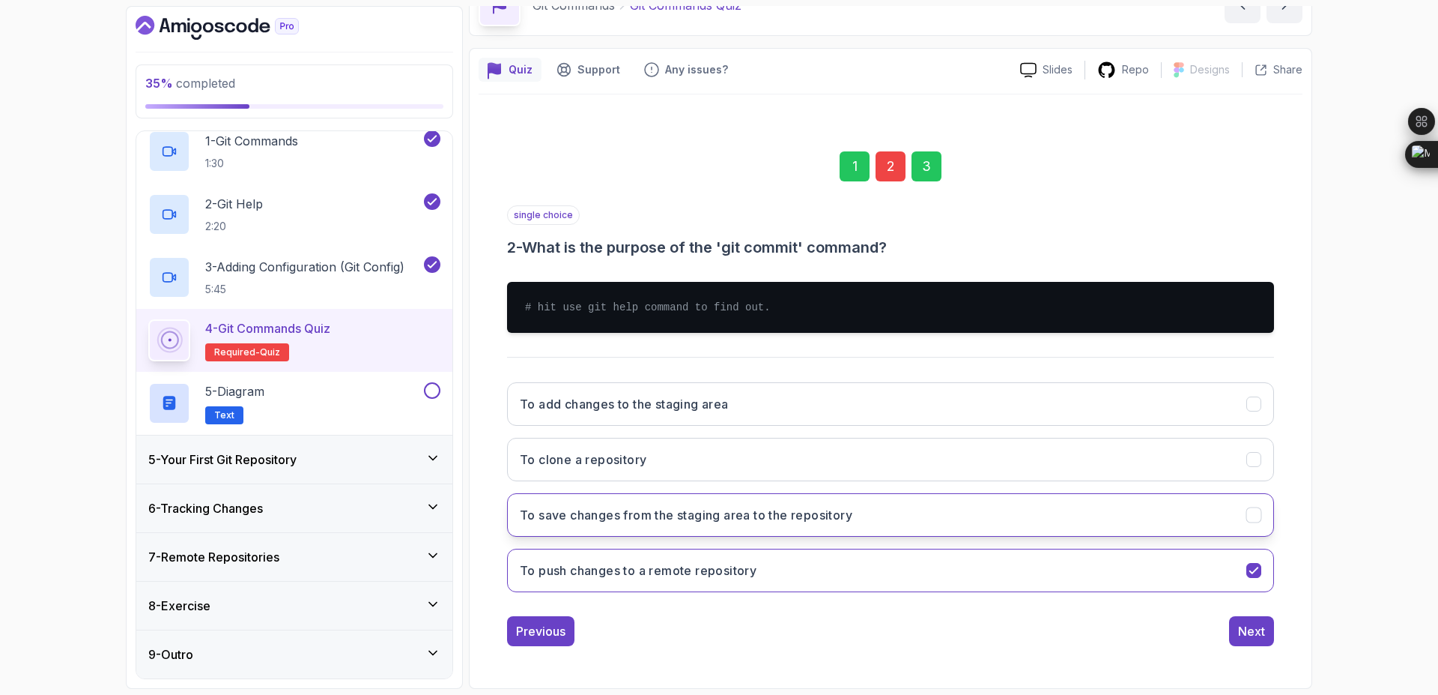
click at [1014, 495] on button "To save changes from the staging area to the repository" at bounding box center [890, 514] width 767 height 43
click at [923, 172] on div "3" at bounding box center [927, 166] width 30 height 30
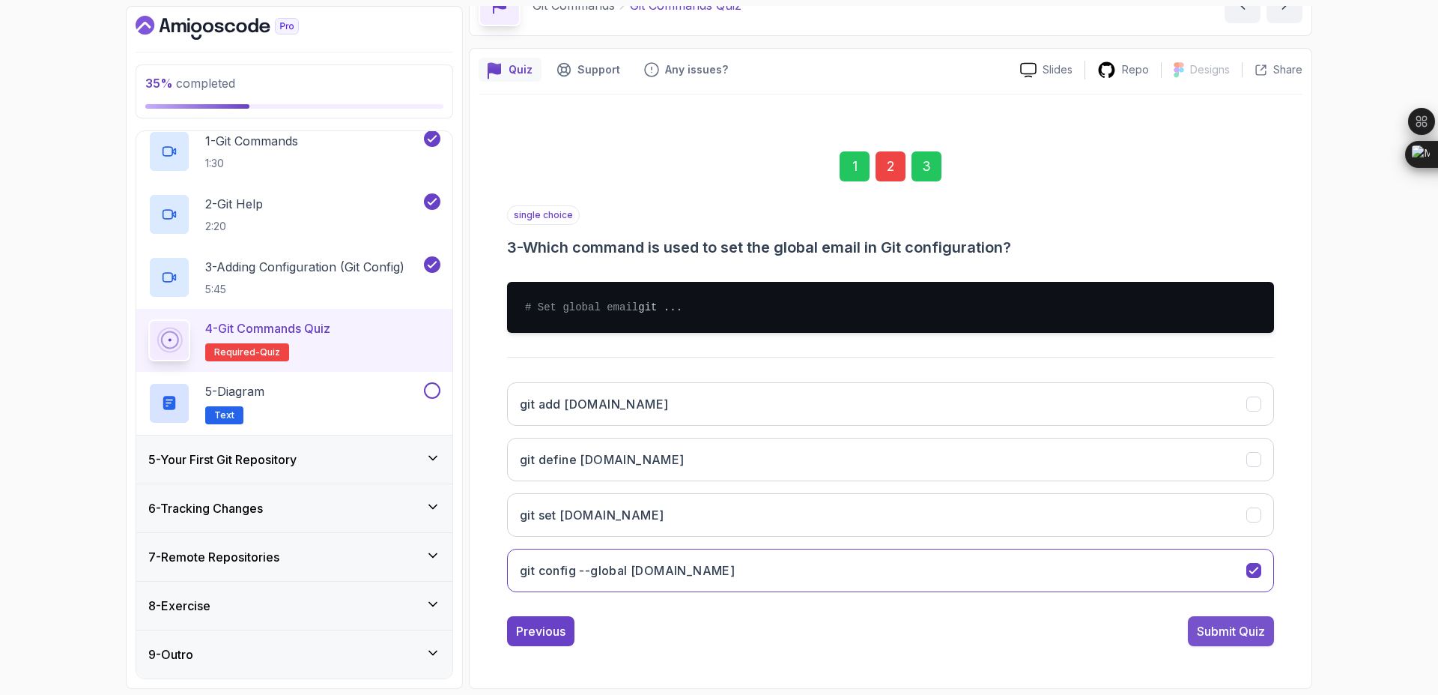
click at [1207, 640] on div "Submit Quiz" at bounding box center [1231, 631] width 68 height 18
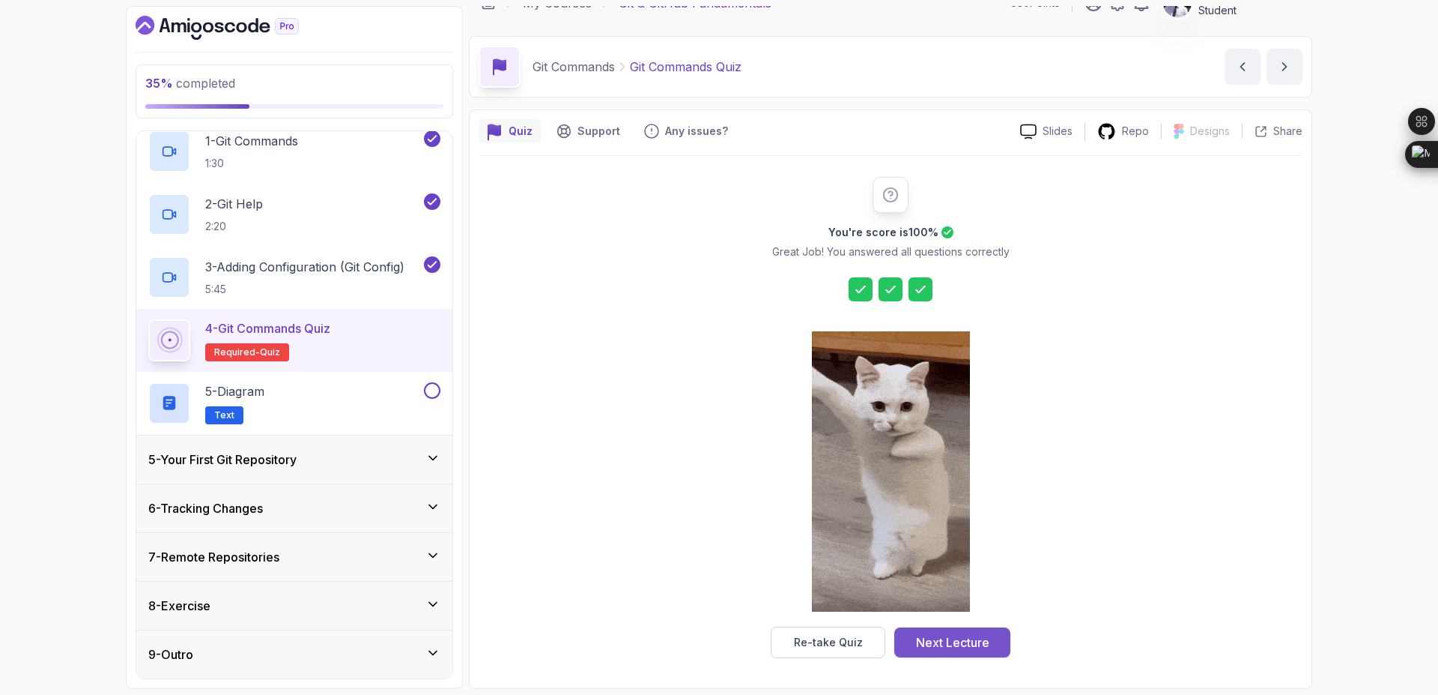
click at [944, 641] on div "Next Lecture" at bounding box center [952, 642] width 73 height 18
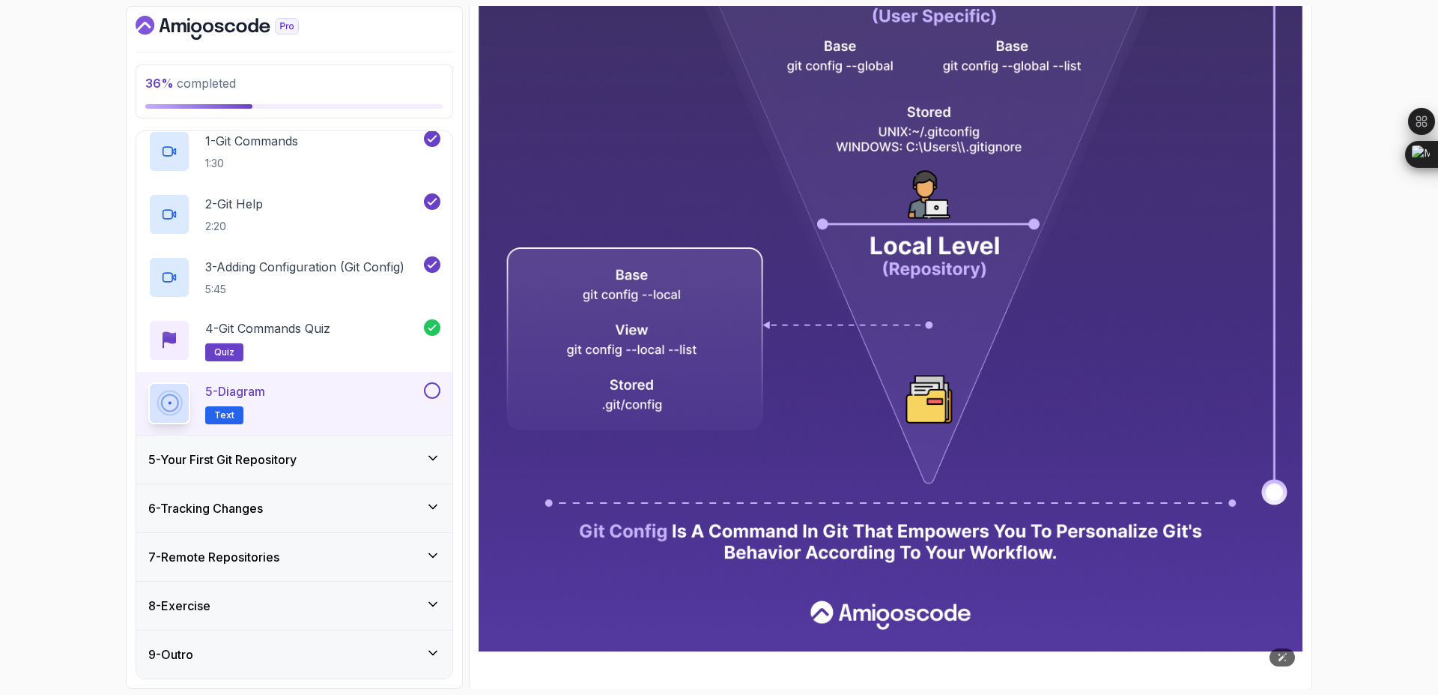
scroll to position [633, 0]
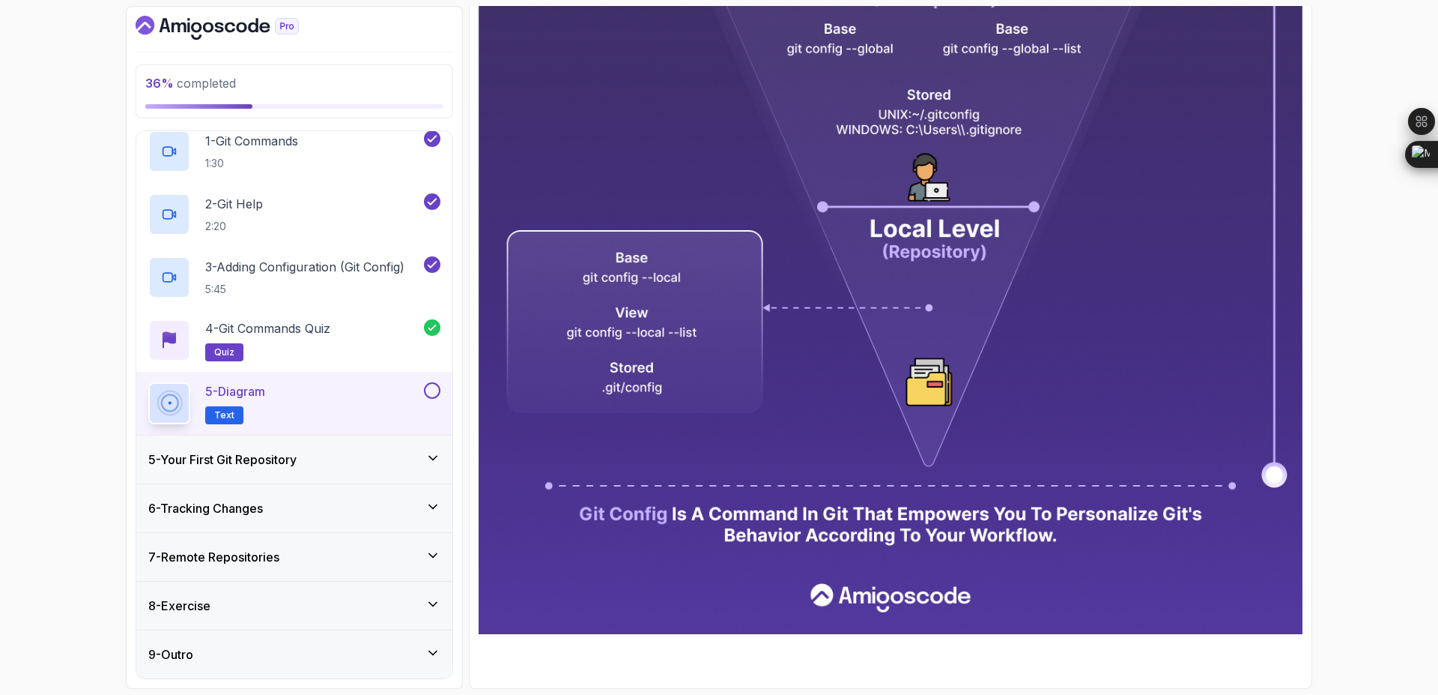
click at [432, 399] on button "5 - Diagram Text" at bounding box center [294, 403] width 292 height 42
click at [430, 390] on button at bounding box center [432, 390] width 16 height 16
click at [432, 454] on icon at bounding box center [433, 457] width 15 height 15
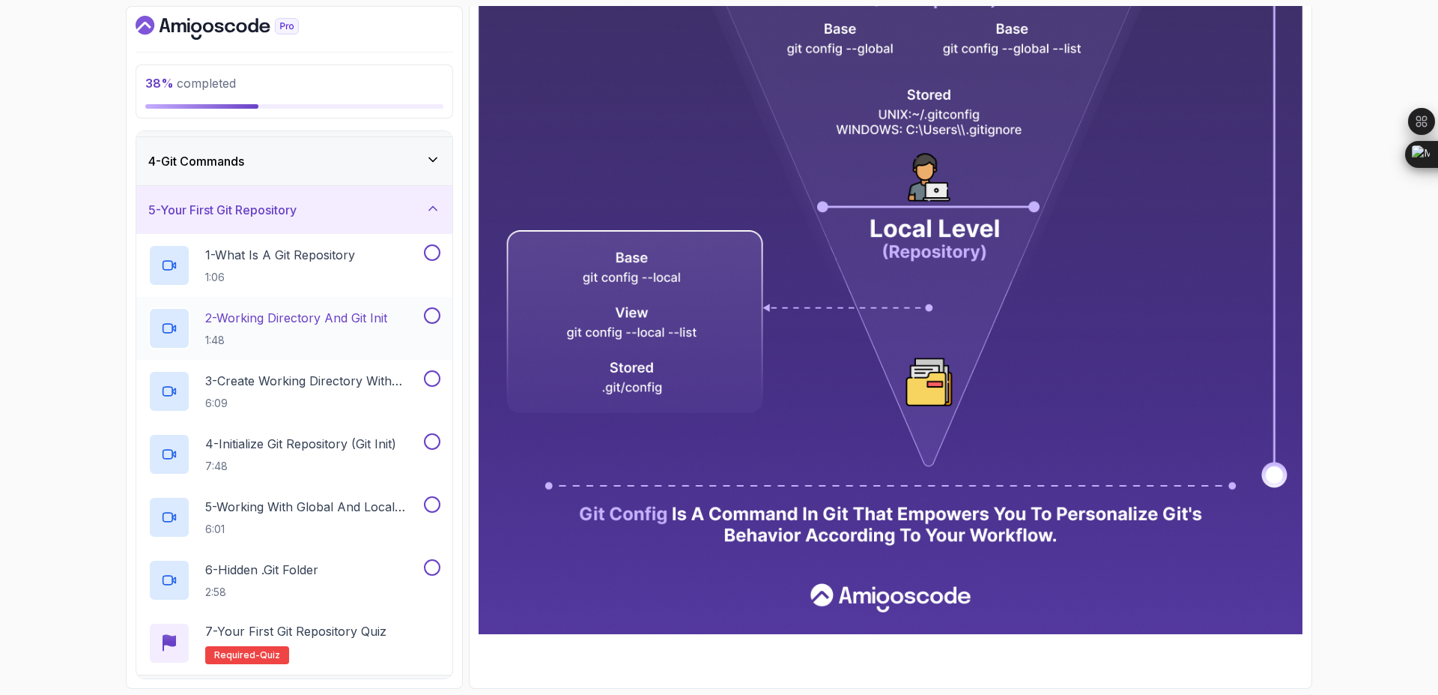
scroll to position [139, 0]
click at [308, 263] on p "1 - What Is A Git Repository" at bounding box center [280, 256] width 150 height 18
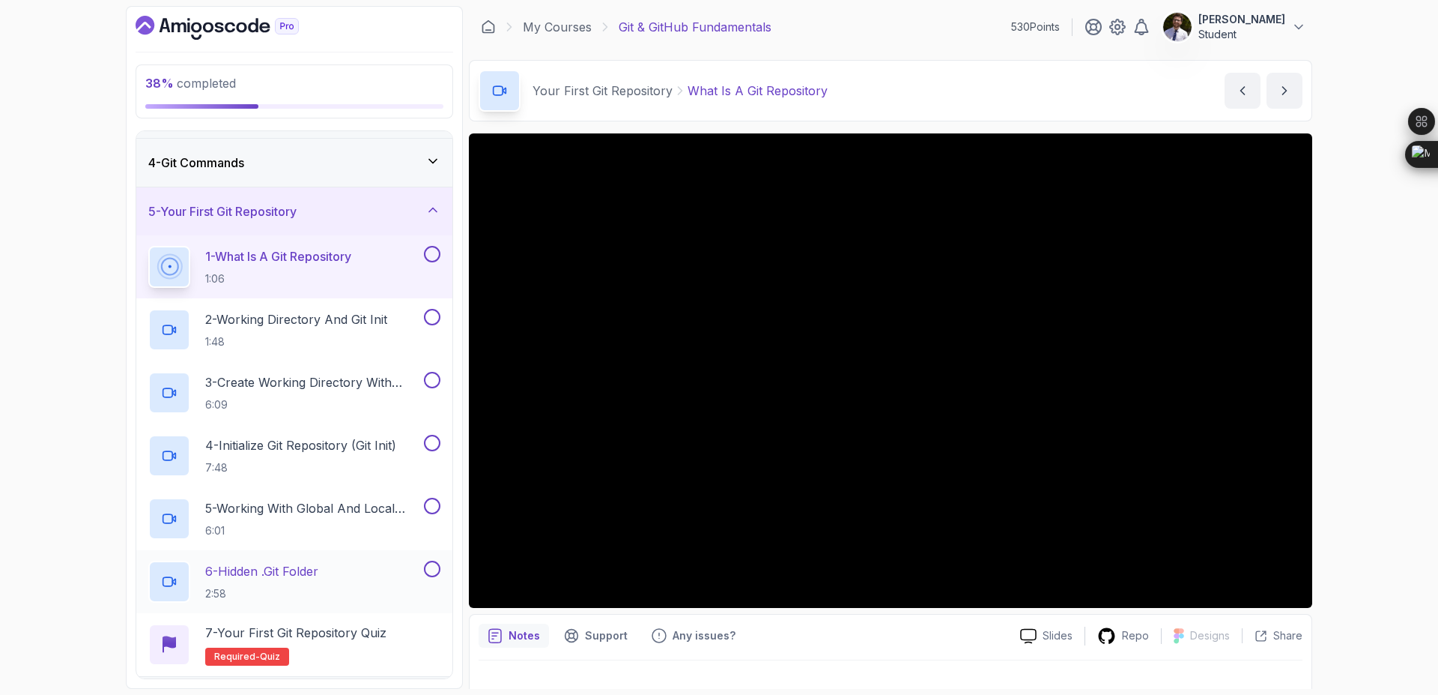
scroll to position [331, 0]
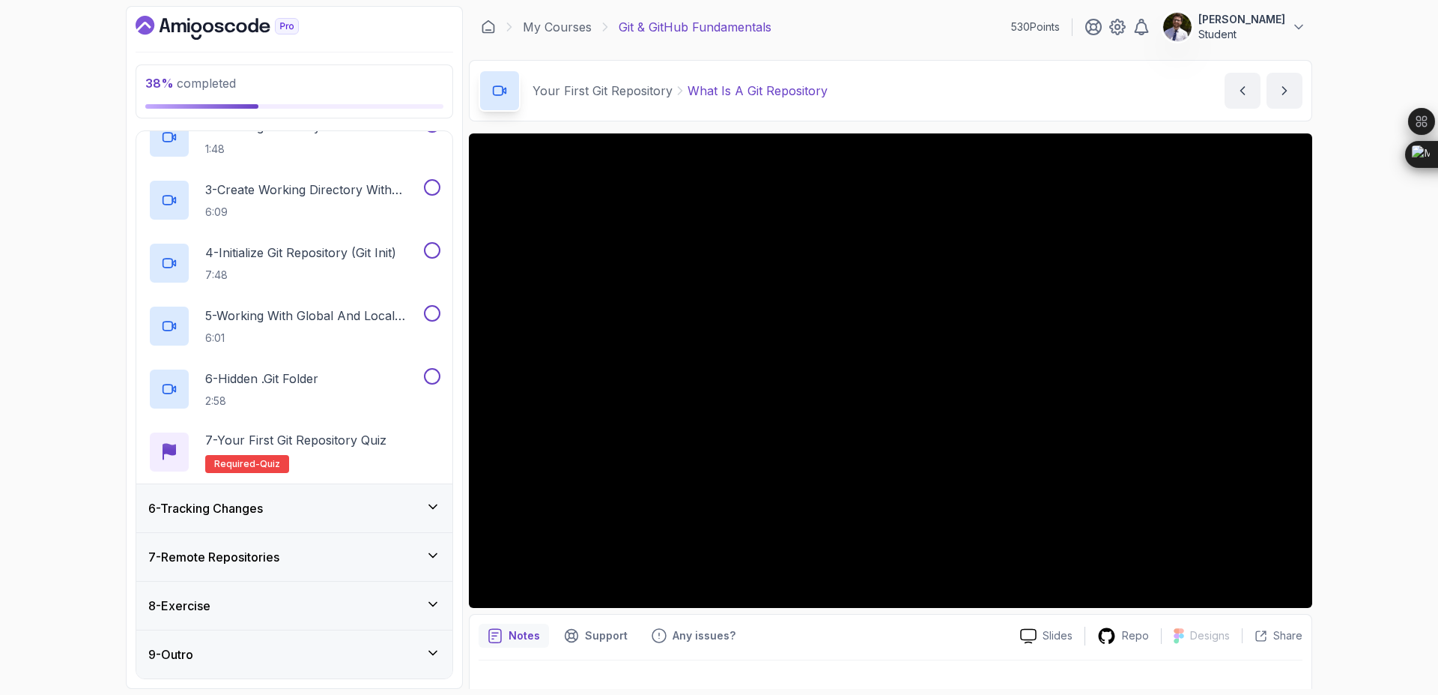
click at [433, 503] on icon at bounding box center [433, 506] width 15 height 15
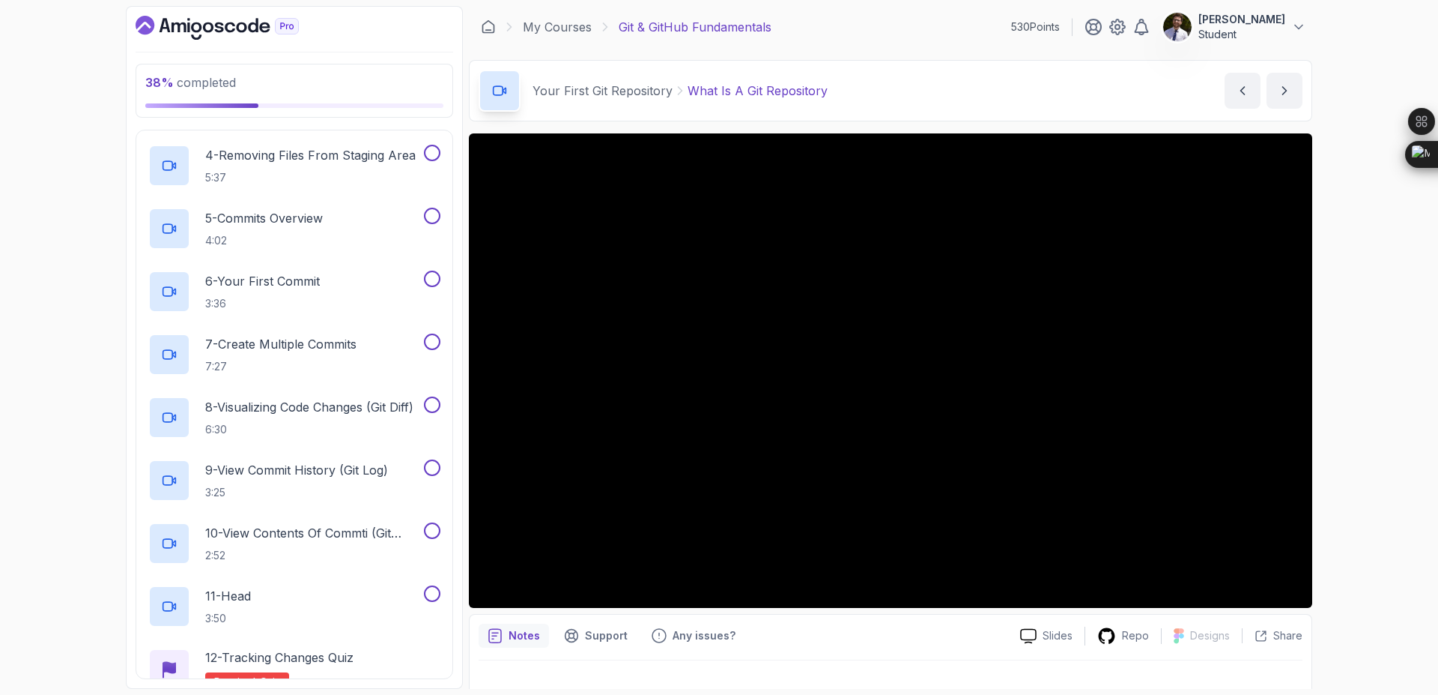
scroll to position [645, 0]
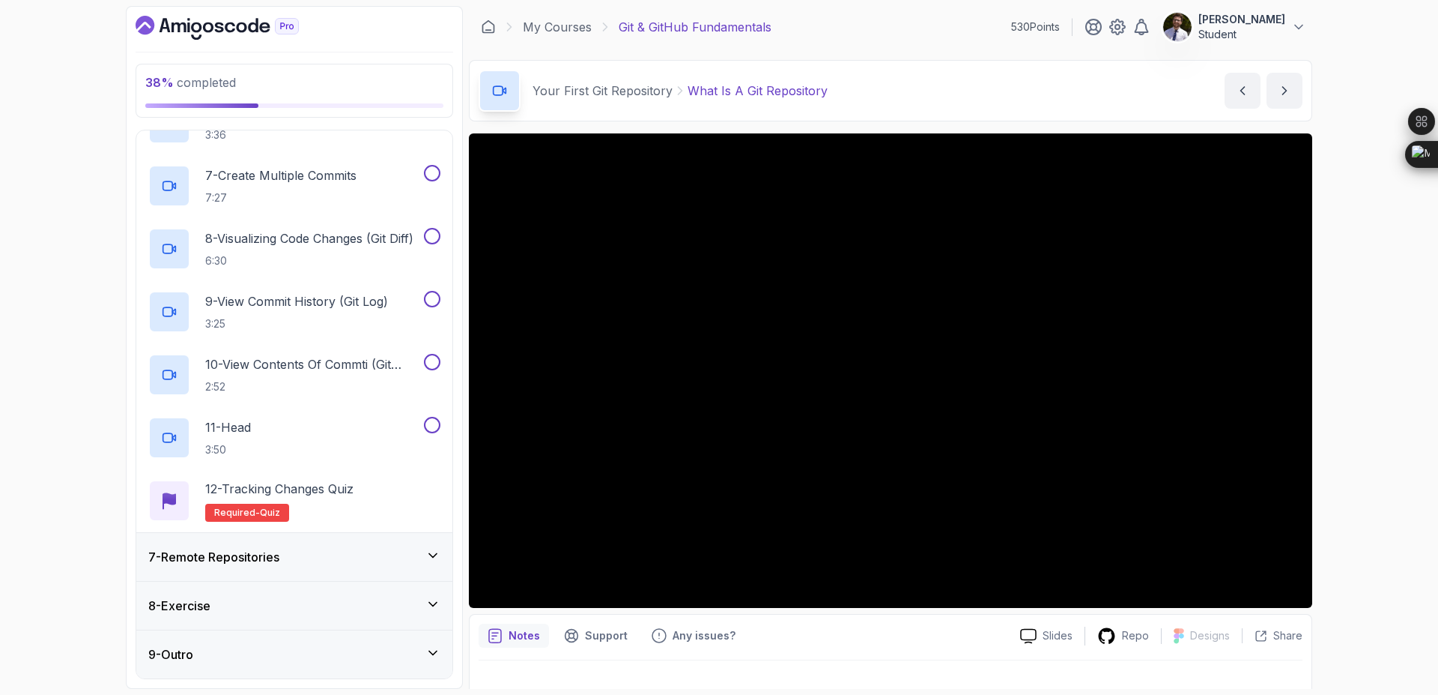
click at [410, 562] on div "7 - Remote Repositories" at bounding box center [294, 557] width 292 height 18
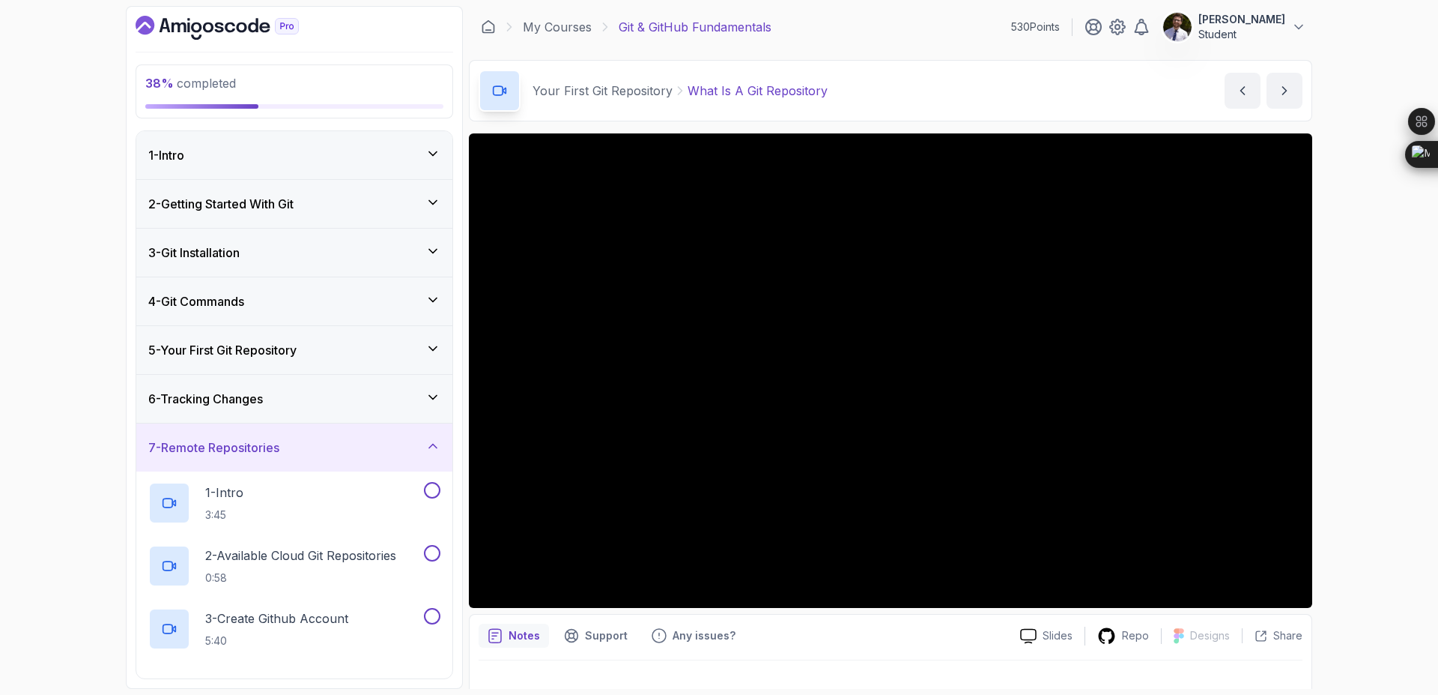
scroll to position [520, 0]
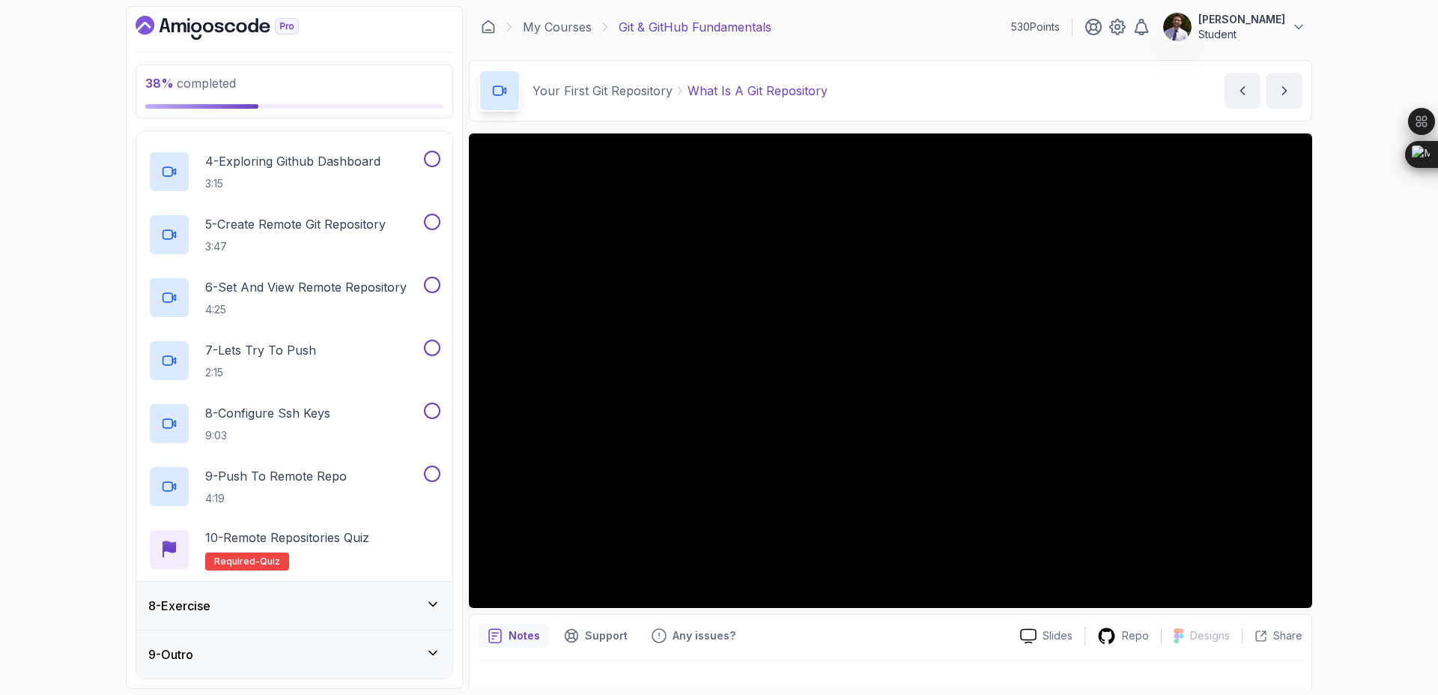
click at [418, 605] on div "8 - Exercise" at bounding box center [294, 605] width 292 height 18
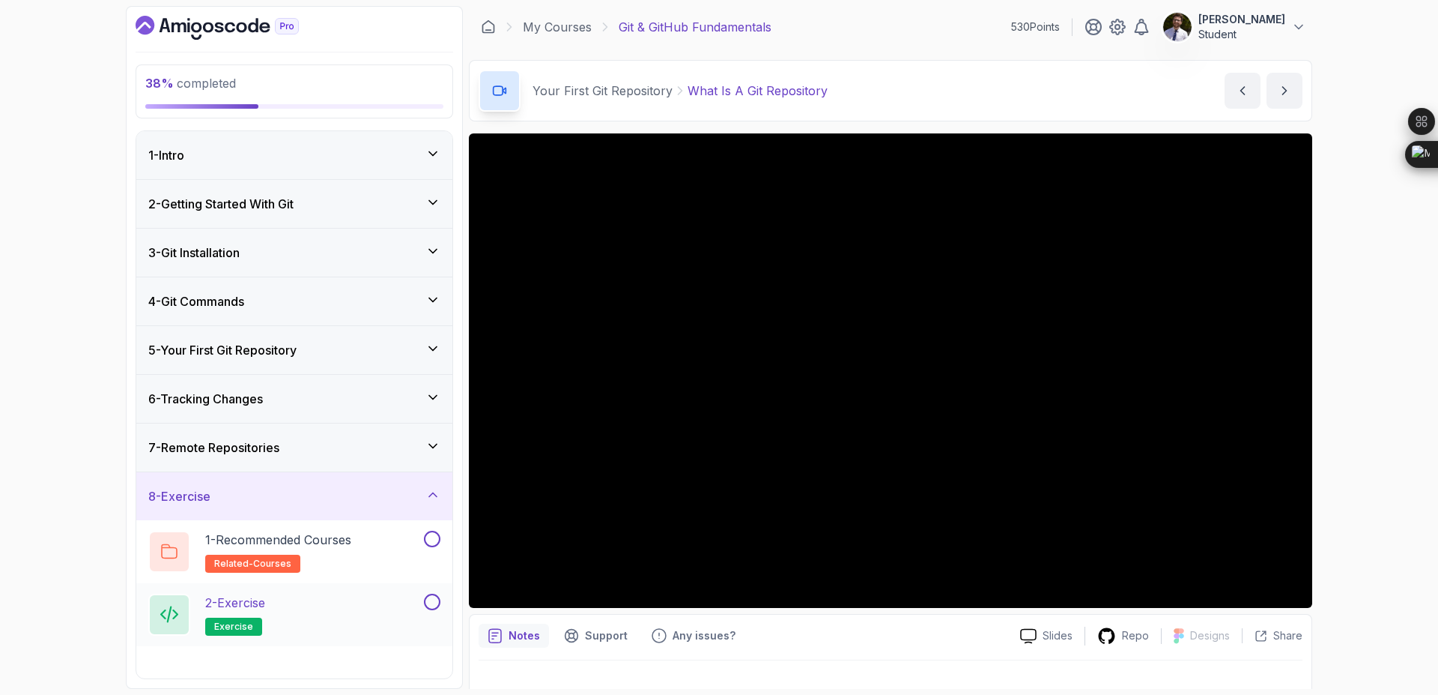
scroll to position [79, 0]
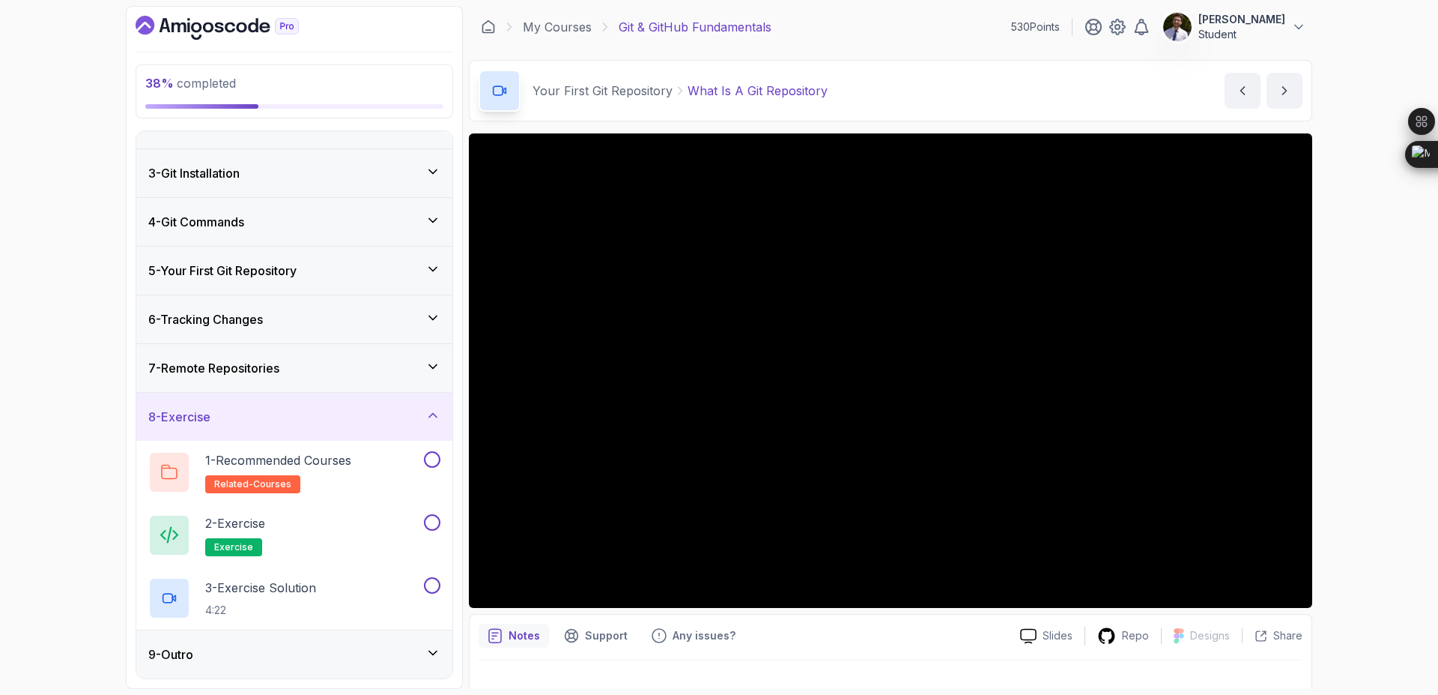
click at [429, 414] on icon at bounding box center [433, 415] width 15 height 15
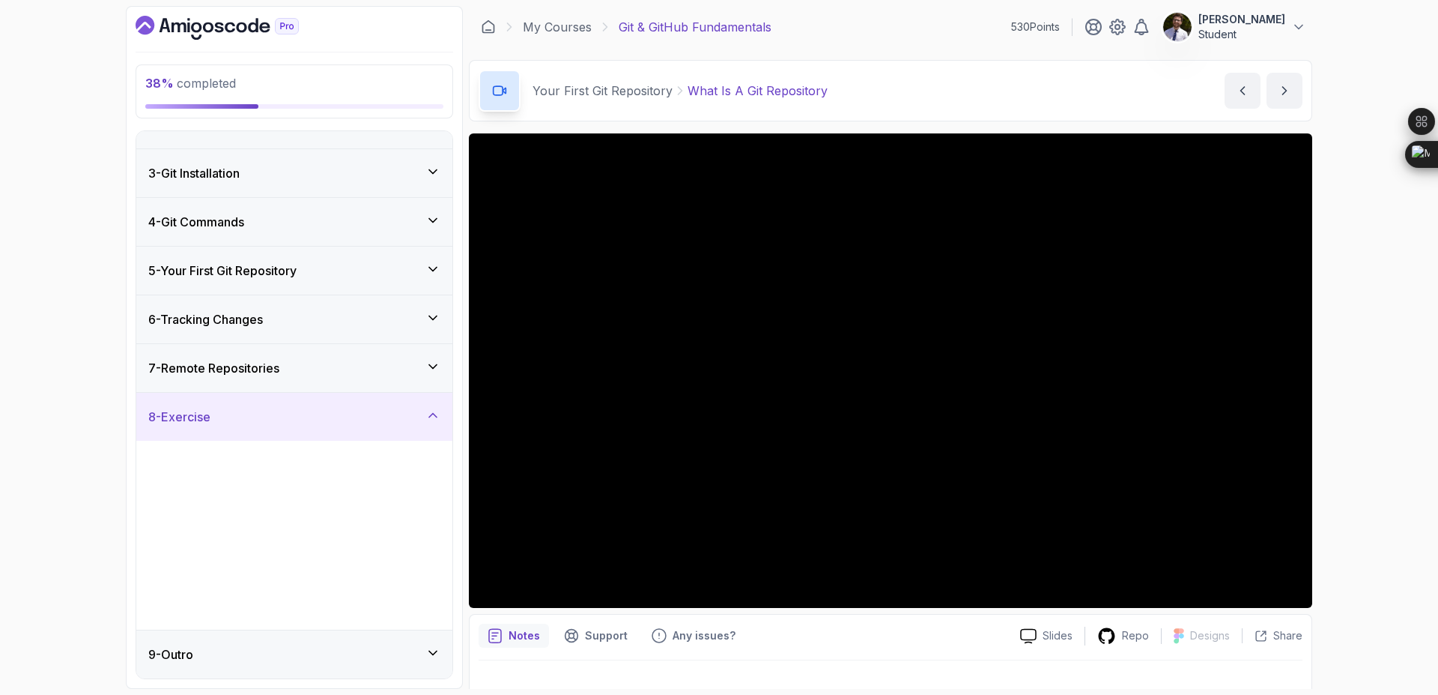
scroll to position [0, 0]
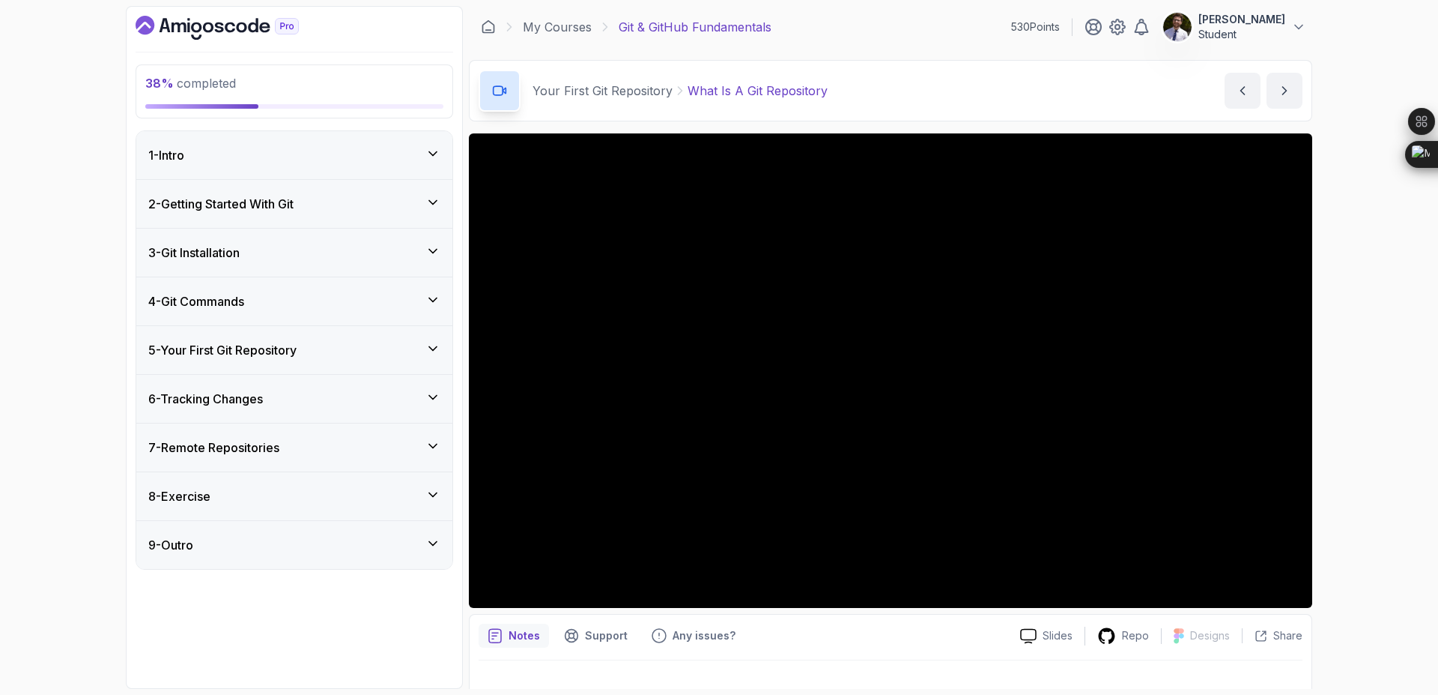
click at [435, 354] on icon at bounding box center [433, 348] width 15 height 15
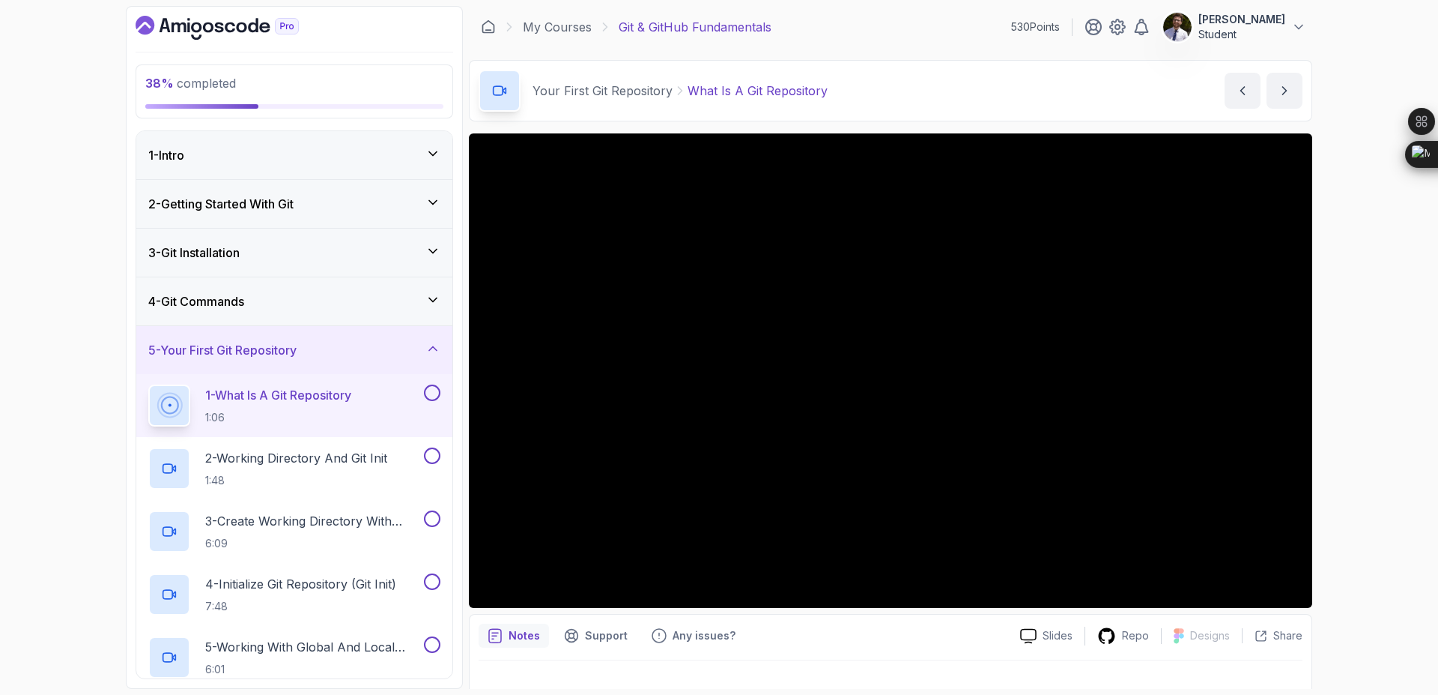
click at [427, 393] on button at bounding box center [432, 392] width 16 height 16
click at [347, 462] on p "2 - Working Directory And Git Init" at bounding box center [296, 458] width 182 height 18
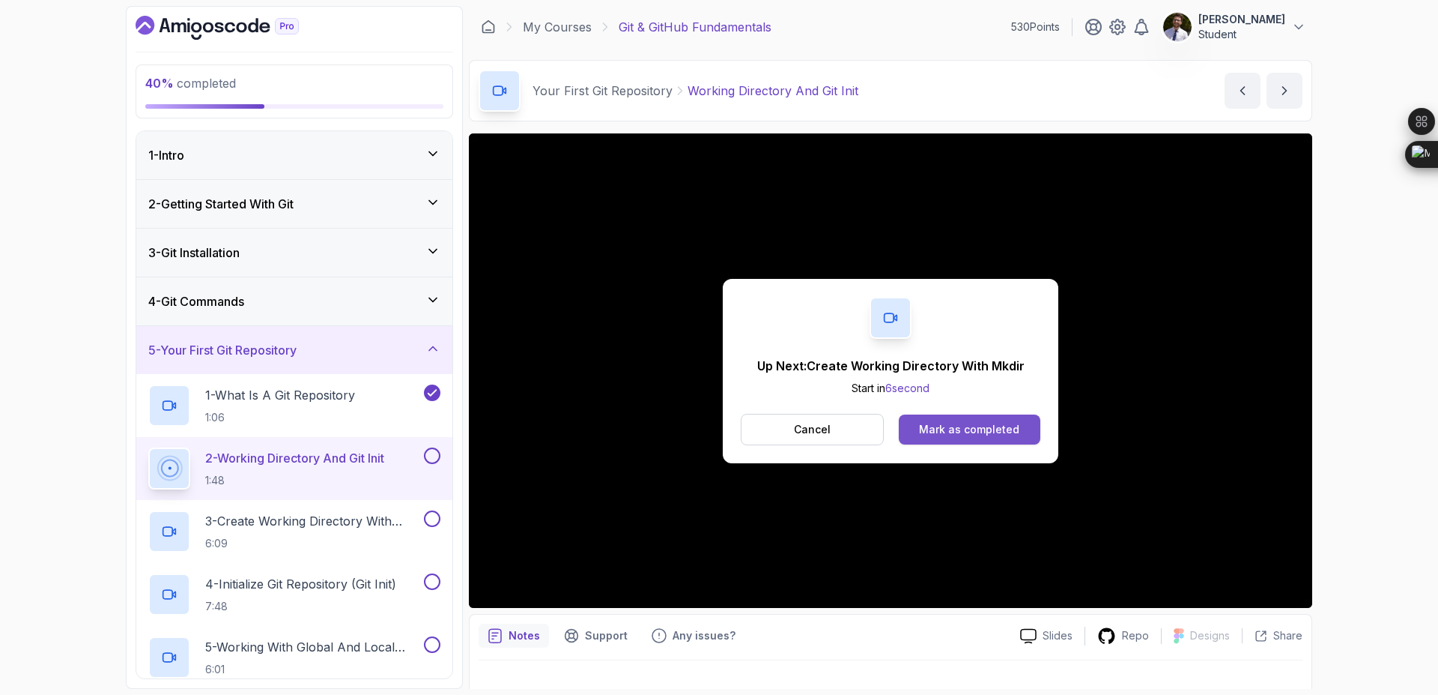
click at [954, 427] on div "Mark as completed" at bounding box center [969, 429] width 100 height 15
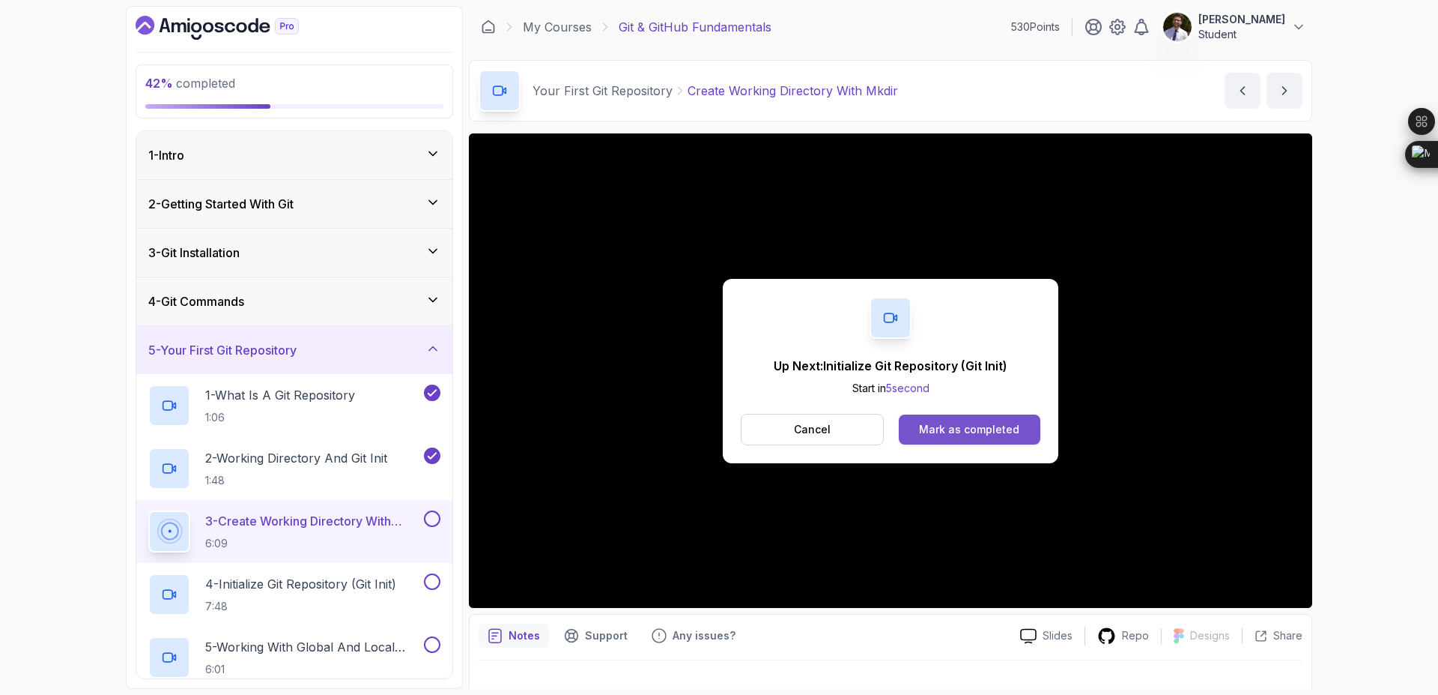
click at [955, 437] on button "Mark as completed" at bounding box center [970, 429] width 142 height 30
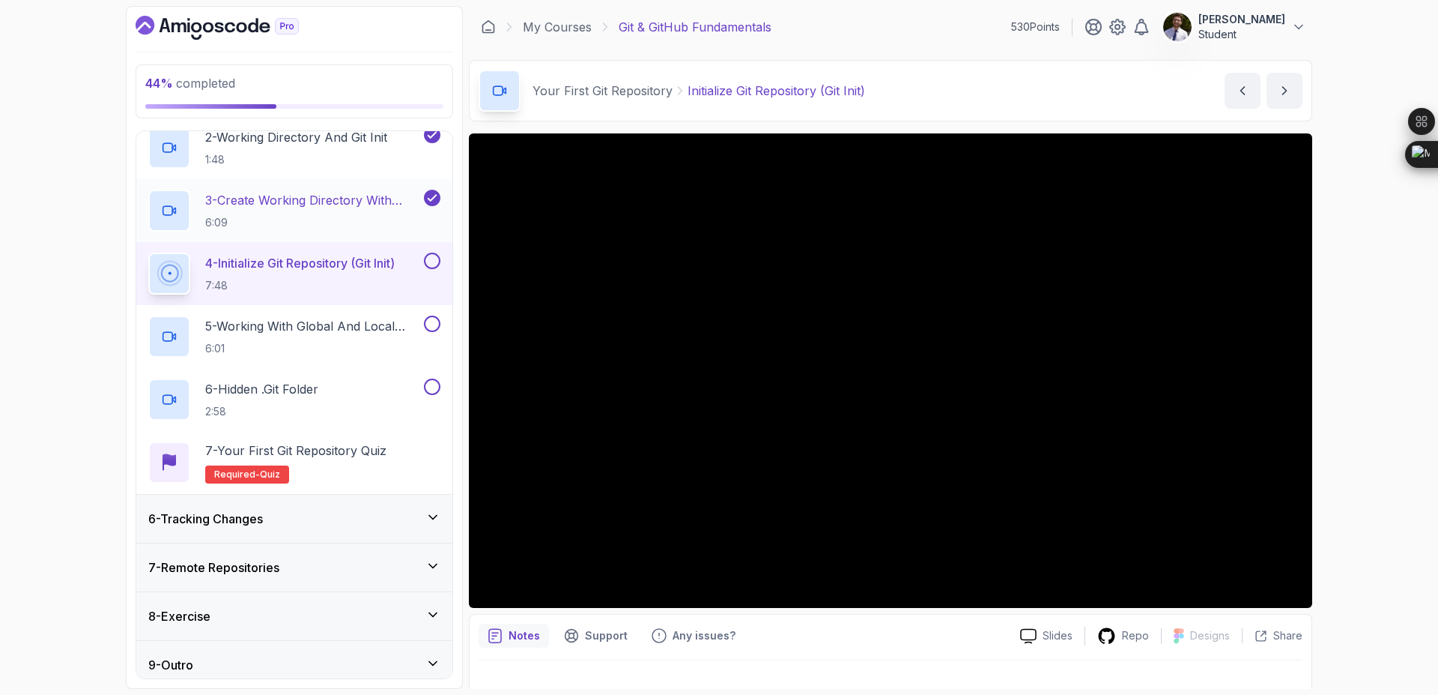
scroll to position [331, 0]
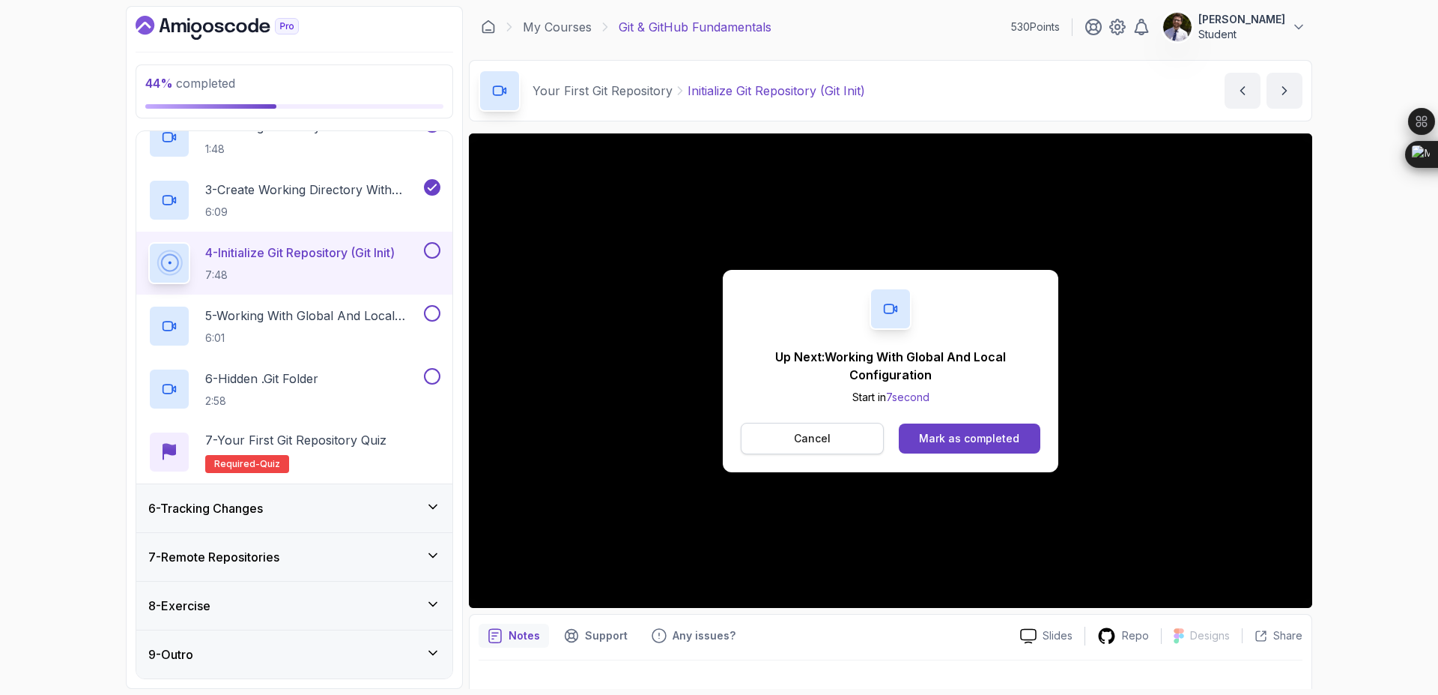
click at [804, 442] on p "Cancel" at bounding box center [812, 438] width 37 height 15
